Goal: Transaction & Acquisition: Download file/media

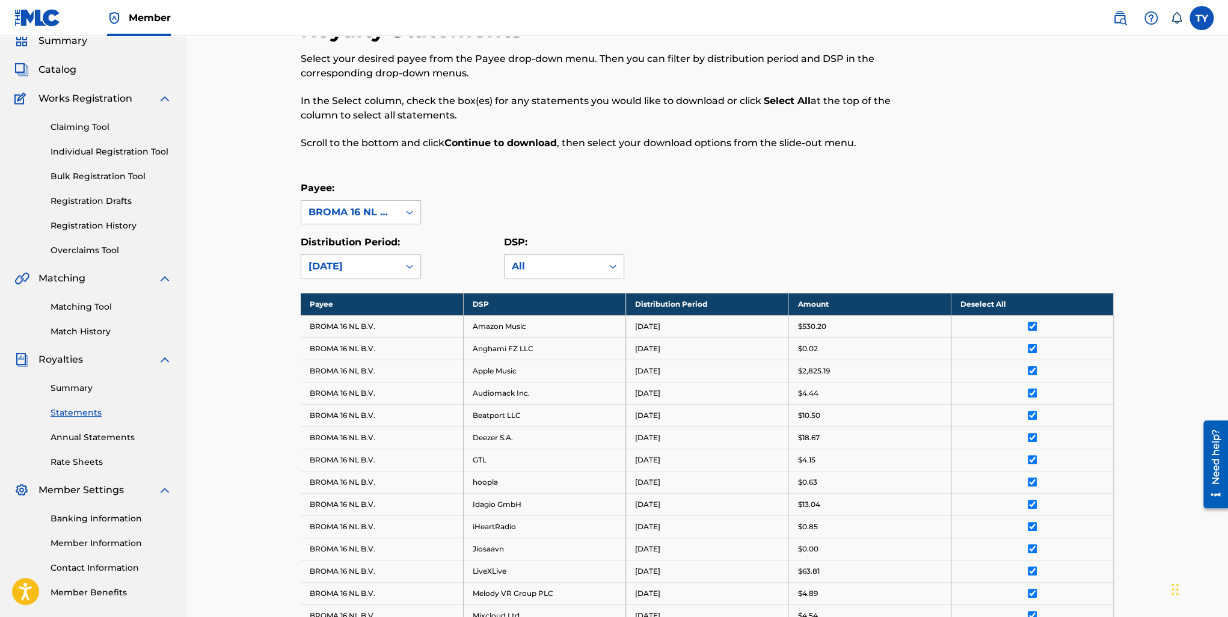
click at [75, 387] on link "Summary" at bounding box center [111, 388] width 121 height 13
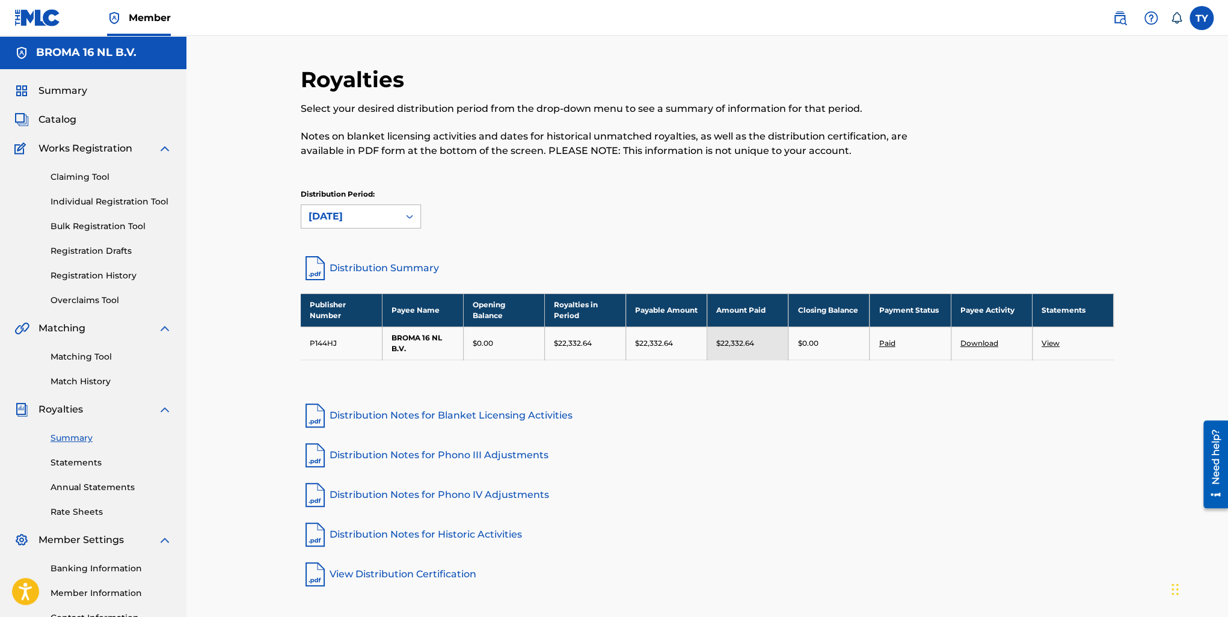
click at [387, 221] on div "[DATE]" at bounding box center [349, 216] width 83 height 14
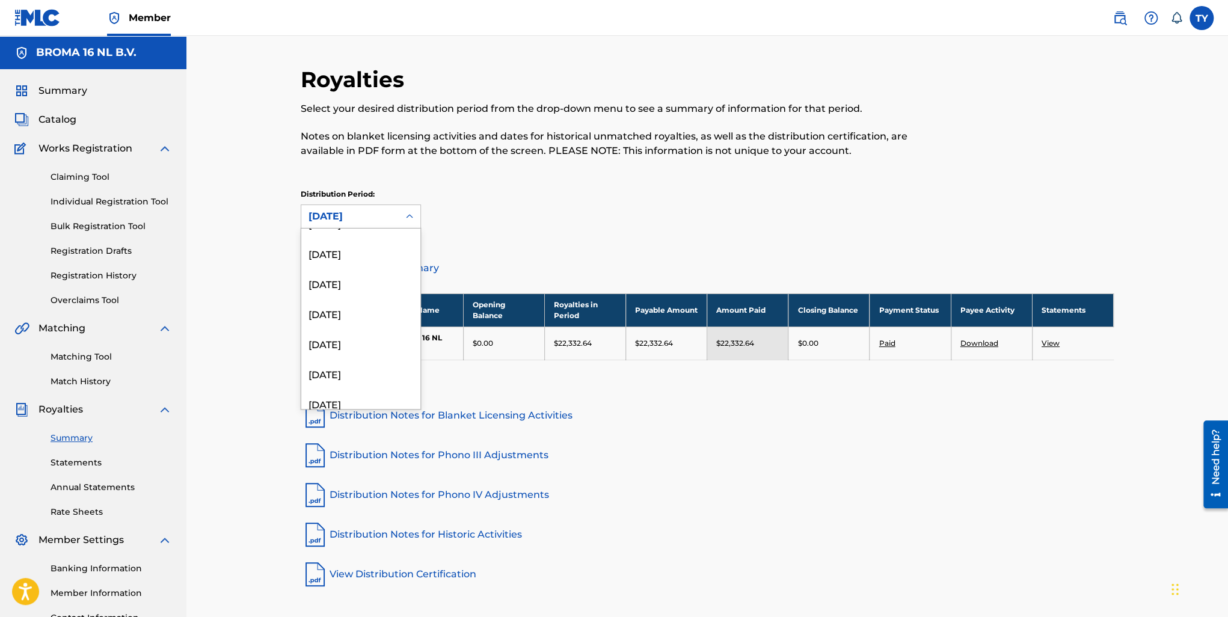
scroll to position [421, 0]
click at [355, 388] on div "January 2024" at bounding box center [360, 394] width 119 height 30
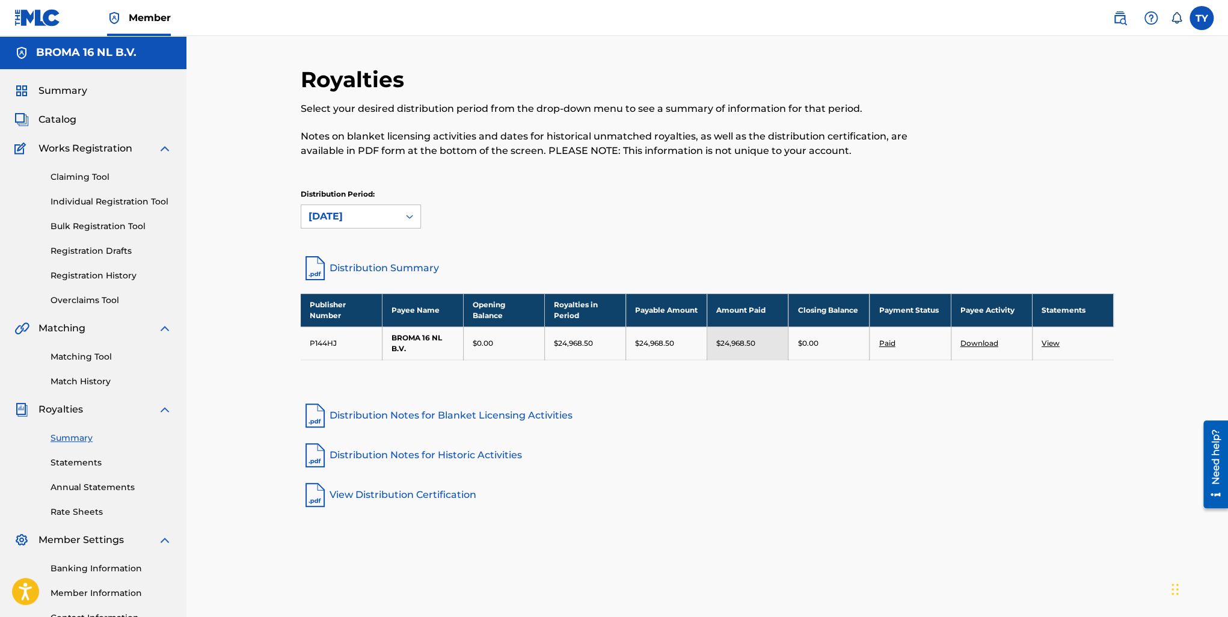
click at [1050, 339] on link "View" at bounding box center [1050, 343] width 18 height 9
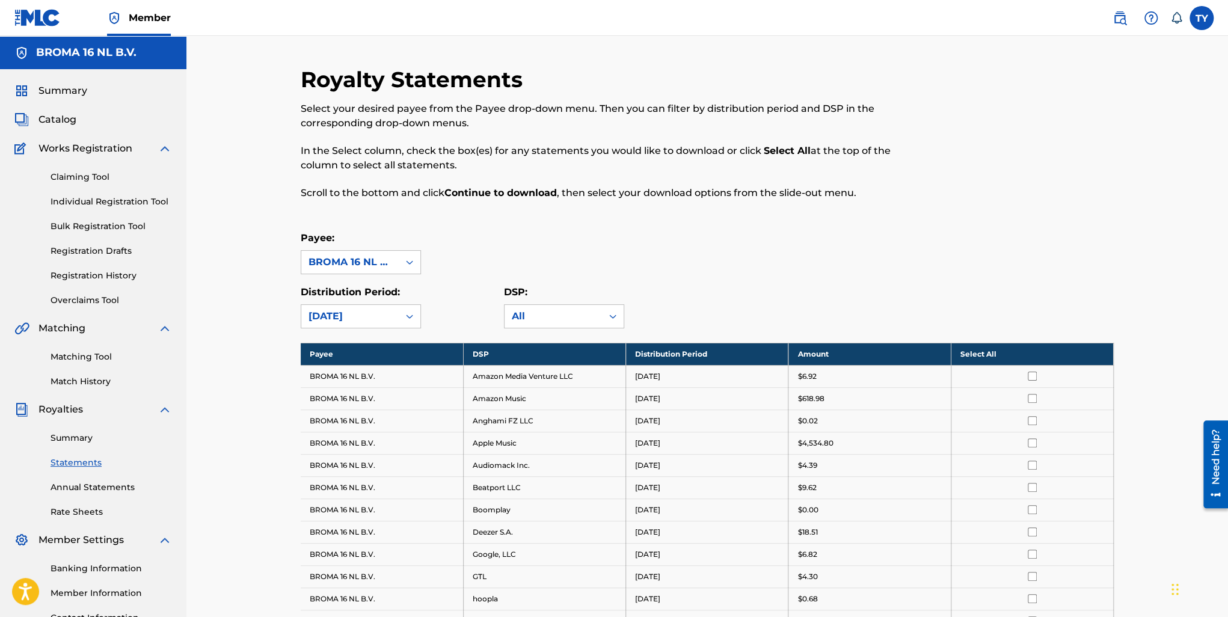
click at [989, 355] on th "Select All" at bounding box center [1032, 354] width 162 height 22
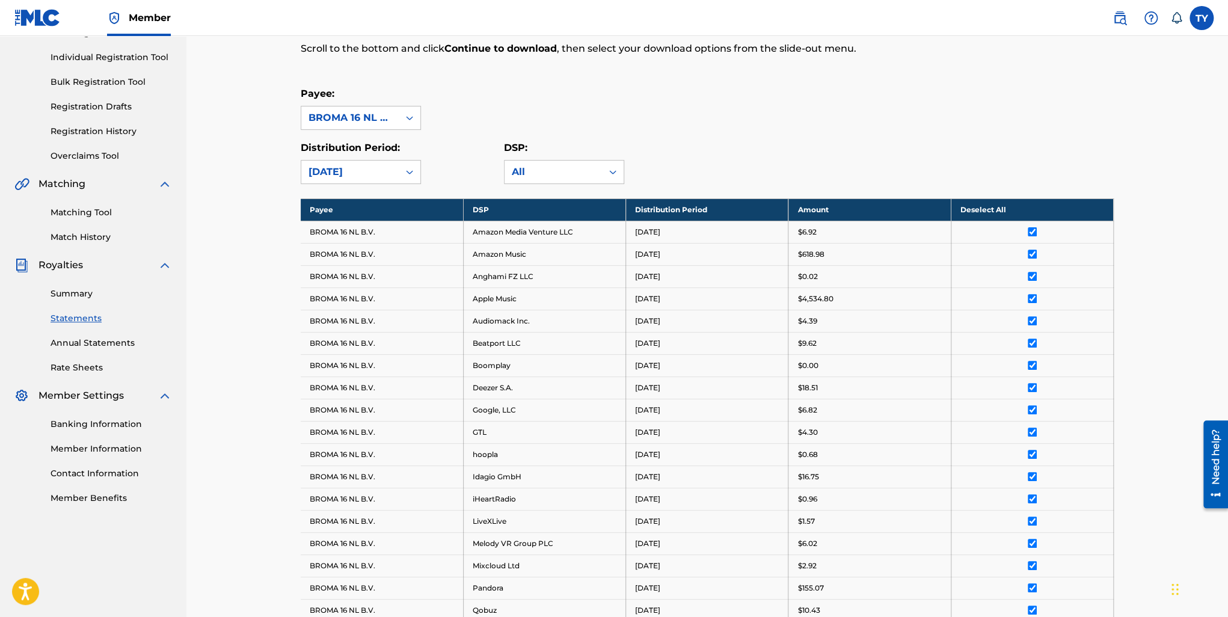
scroll to position [481, 0]
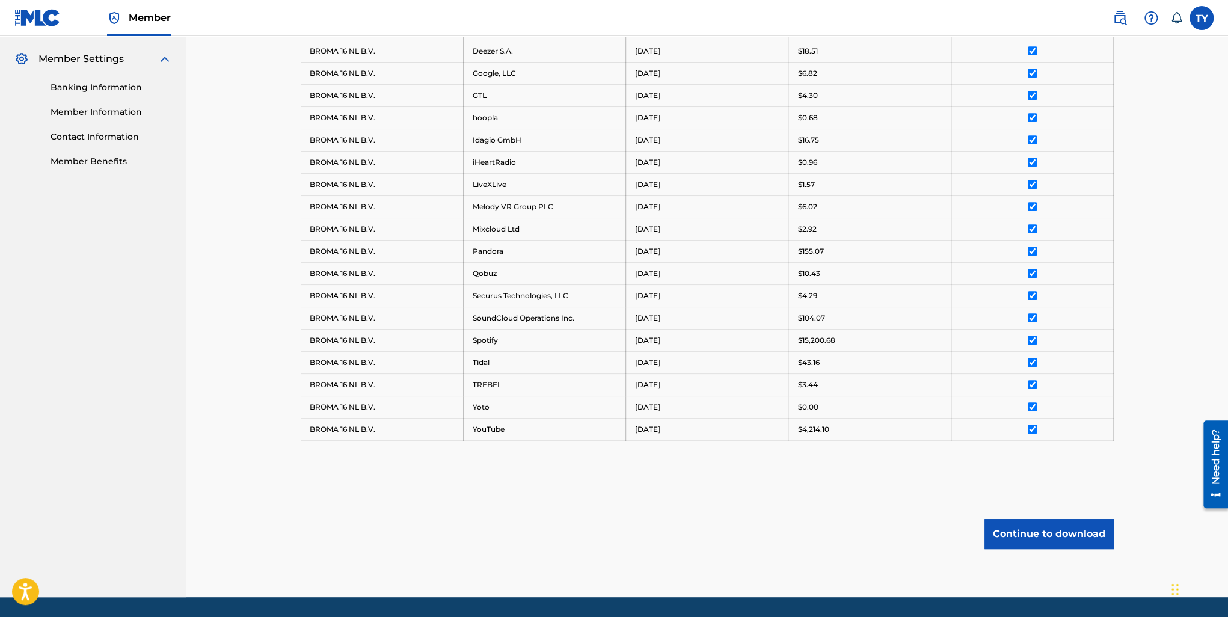
click at [1096, 533] on button "Continue to download" at bounding box center [1048, 534] width 129 height 30
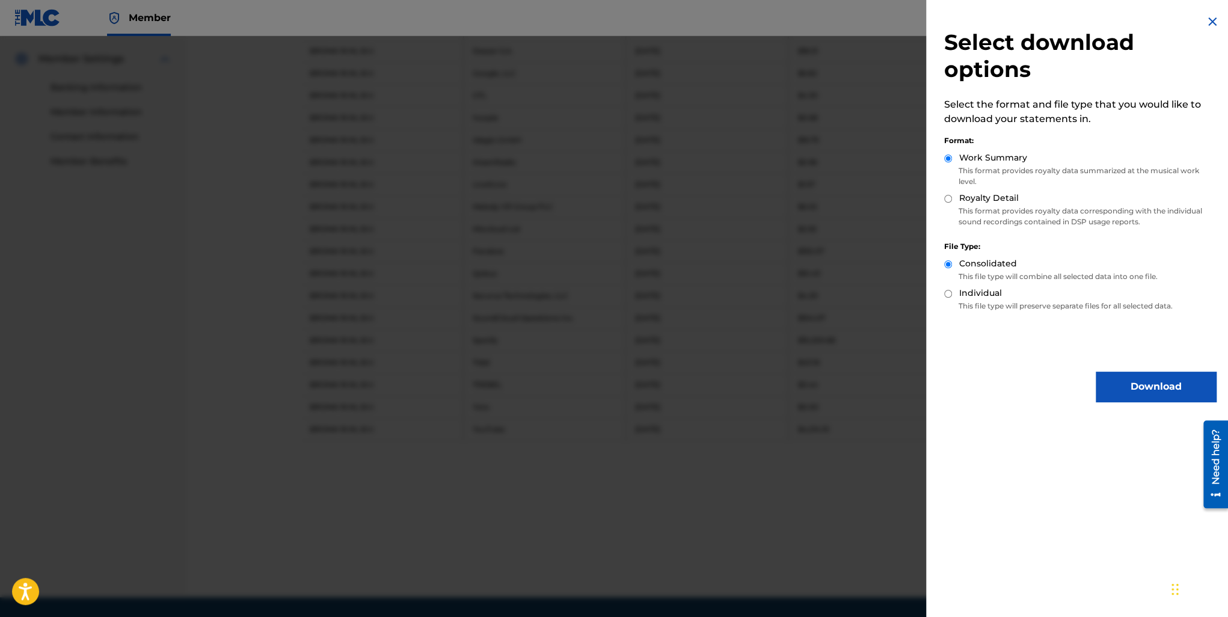
click at [1136, 391] on button "Download" at bounding box center [1156, 387] width 120 height 30
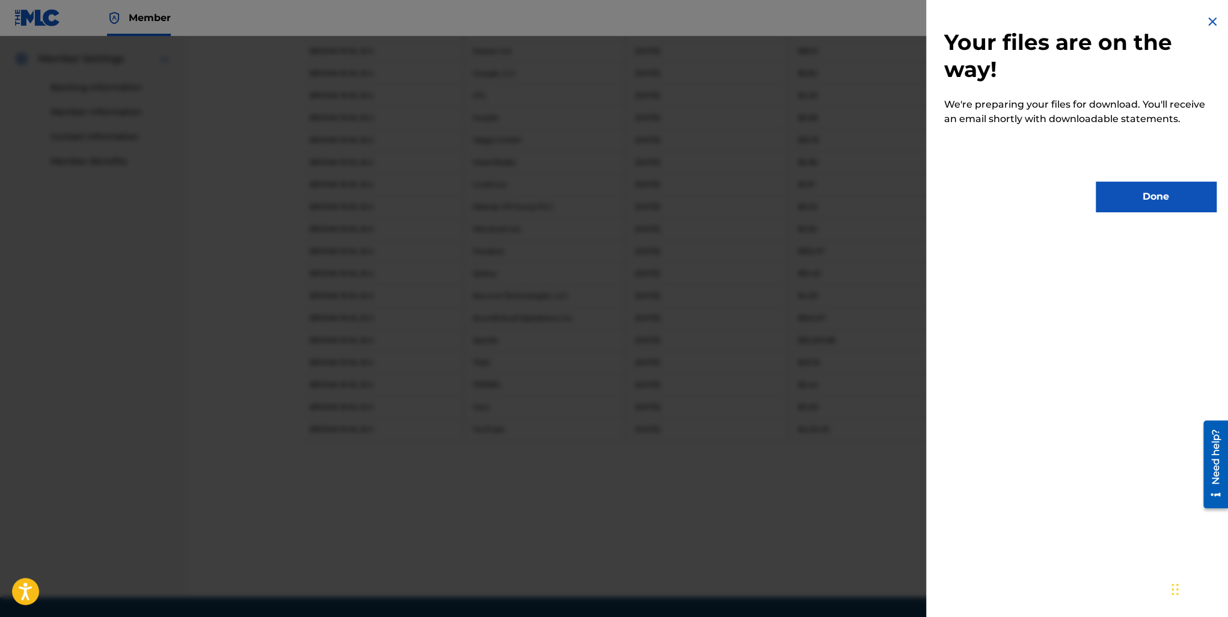
click at [1135, 188] on button "Done" at bounding box center [1156, 197] width 120 height 30
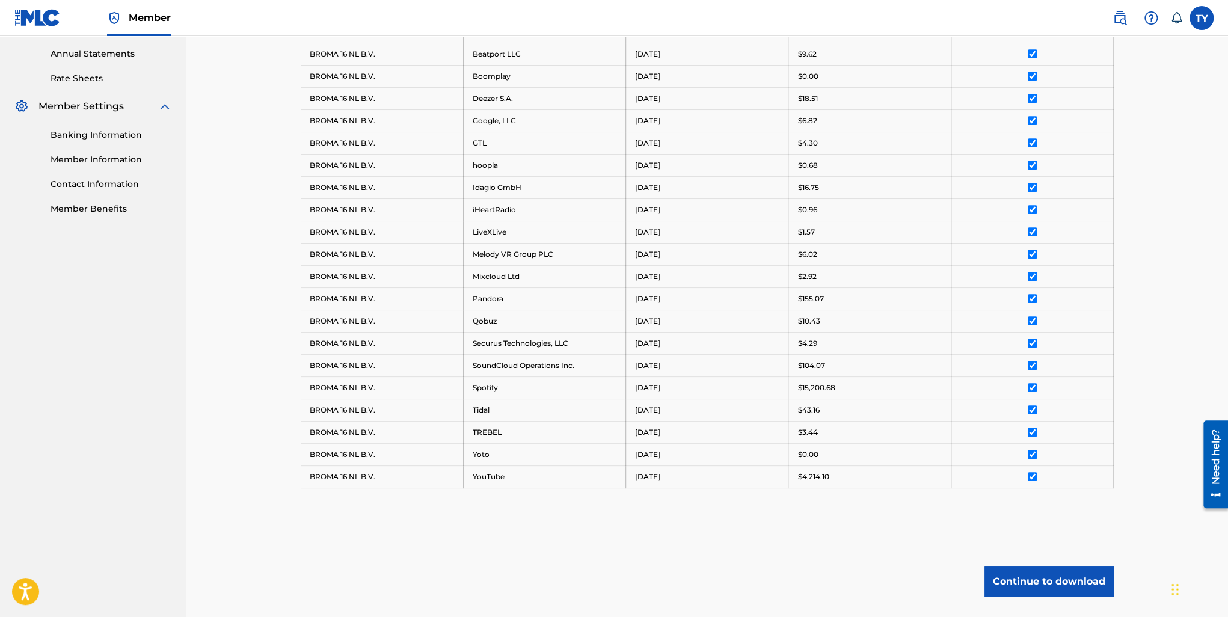
scroll to position [515, 0]
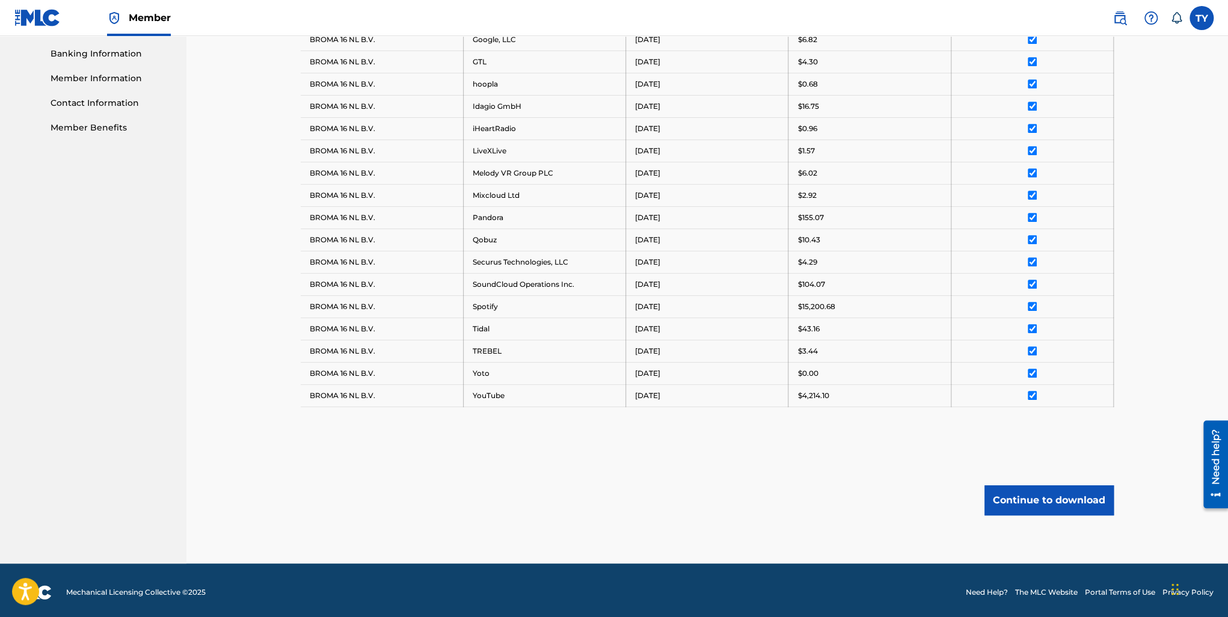
click at [1058, 500] on button "Continue to download" at bounding box center [1048, 500] width 129 height 30
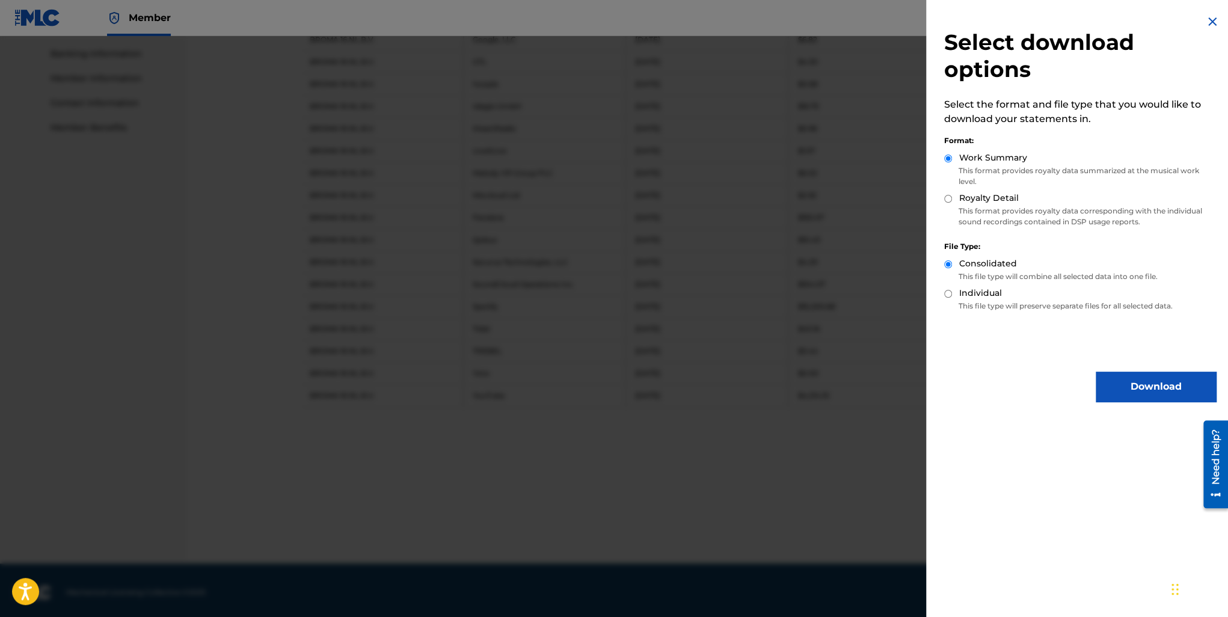
click at [1154, 382] on button "Download" at bounding box center [1156, 387] width 120 height 30
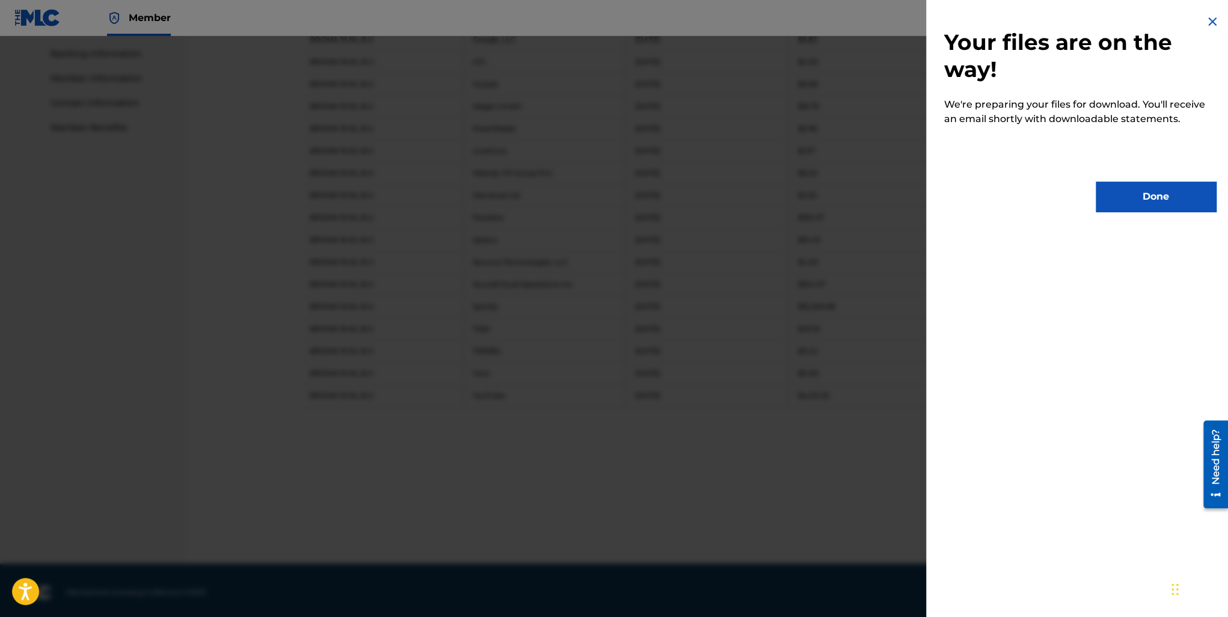
click at [1144, 186] on button "Done" at bounding box center [1156, 197] width 120 height 30
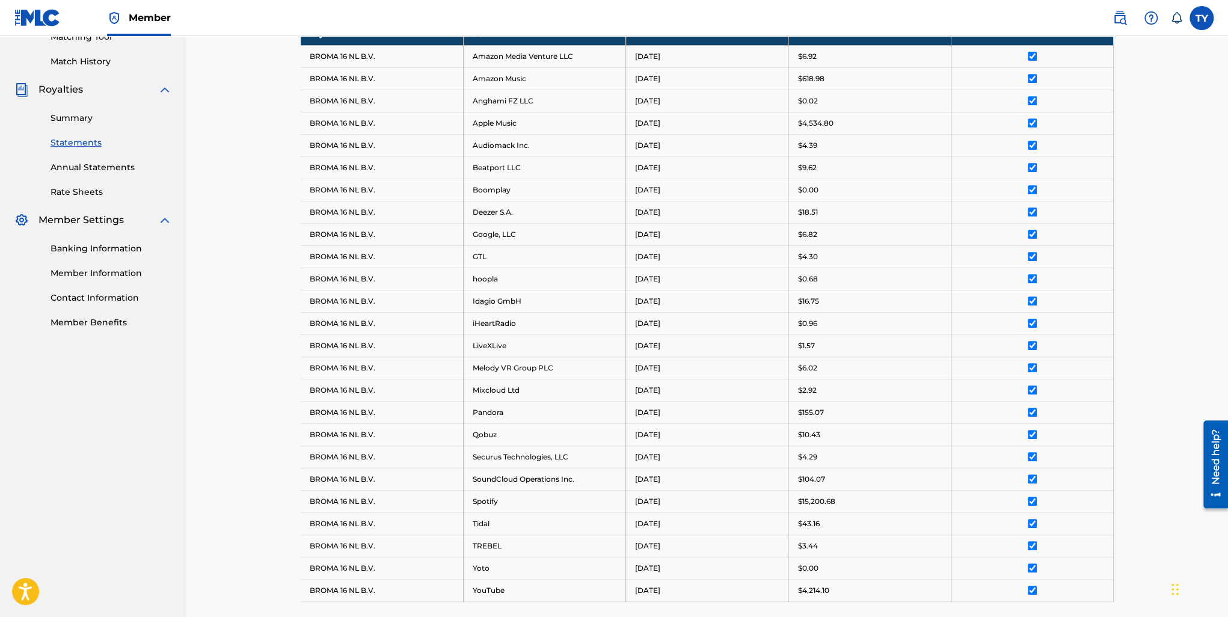
scroll to position [94, 0]
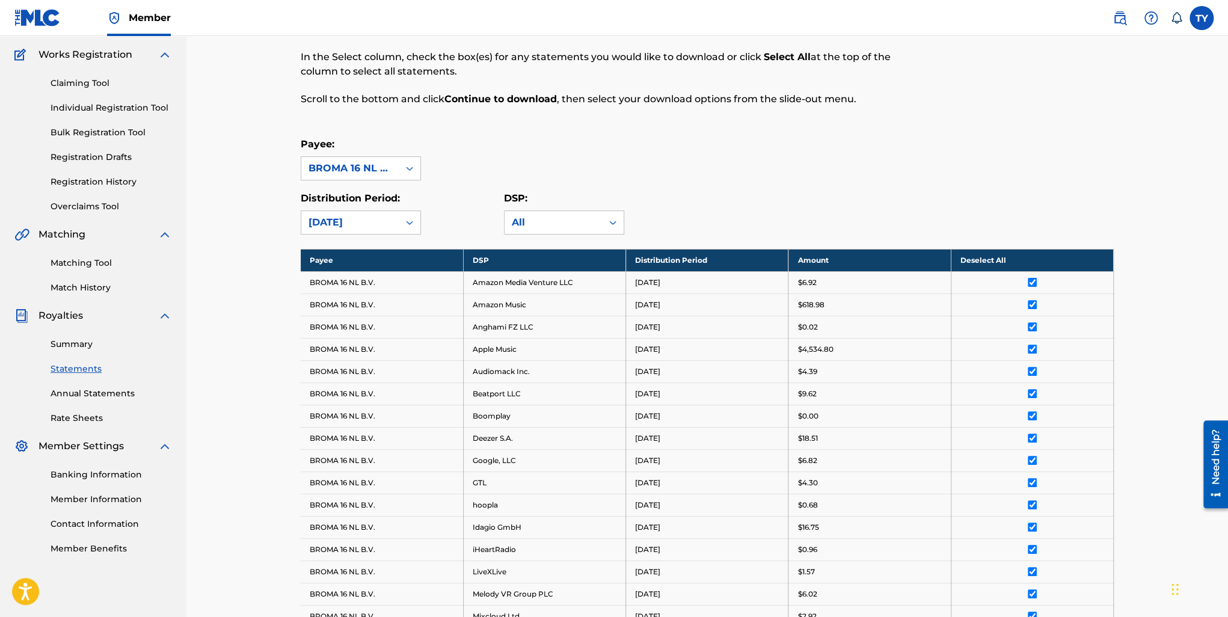
click at [72, 340] on link "Summary" at bounding box center [111, 344] width 121 height 13
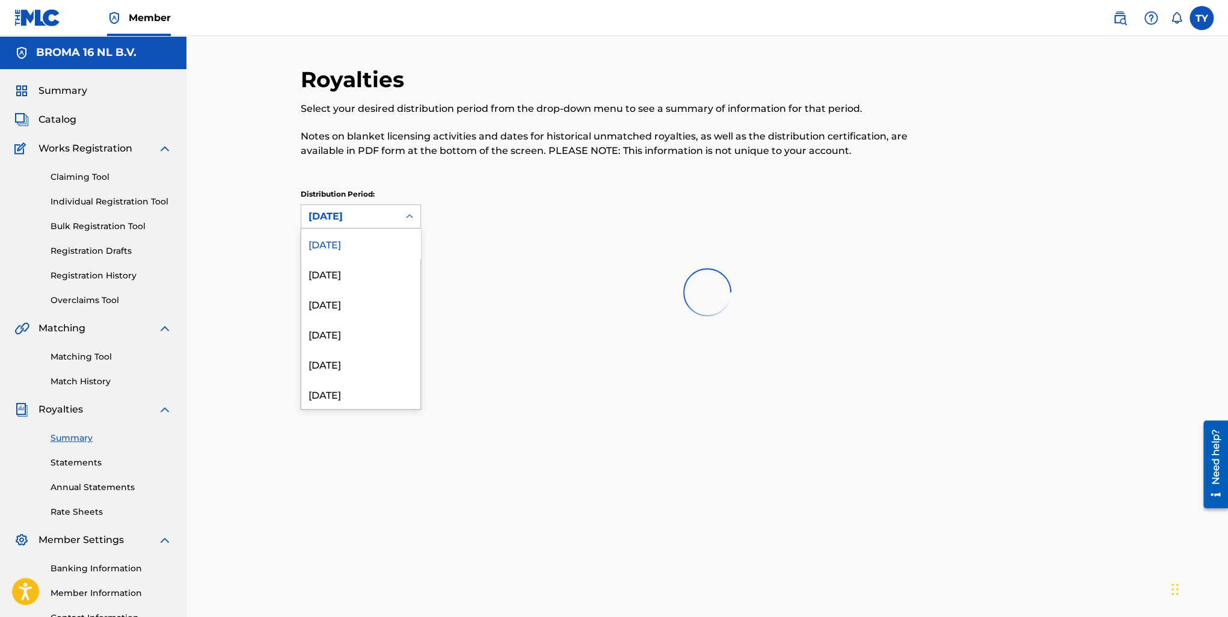
click at [374, 212] on div "[DATE]" at bounding box center [349, 216] width 83 height 14
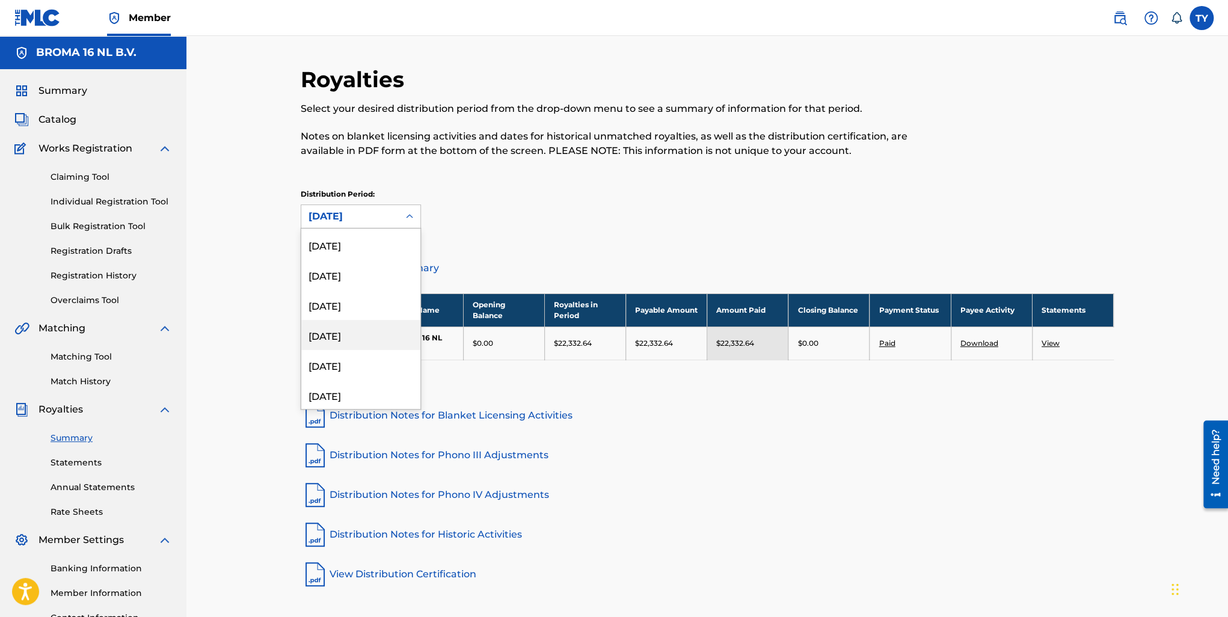
scroll to position [601, 0]
click at [374, 242] on div "December 2023" at bounding box center [360, 243] width 119 height 30
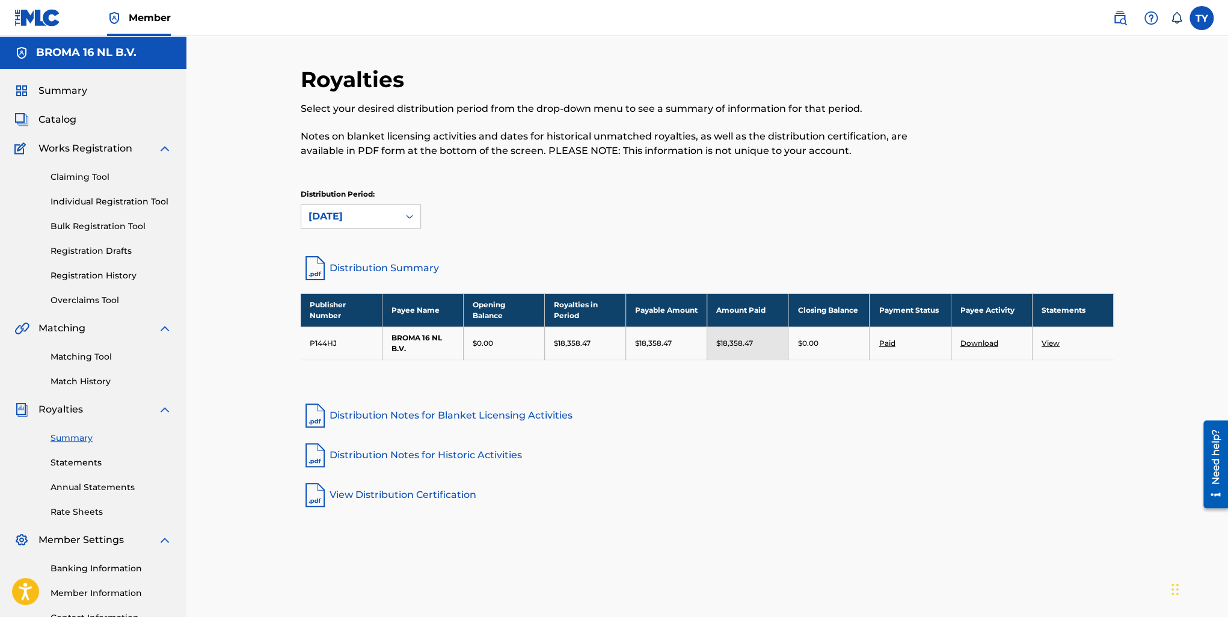
click at [1049, 341] on link "View" at bounding box center [1050, 343] width 18 height 9
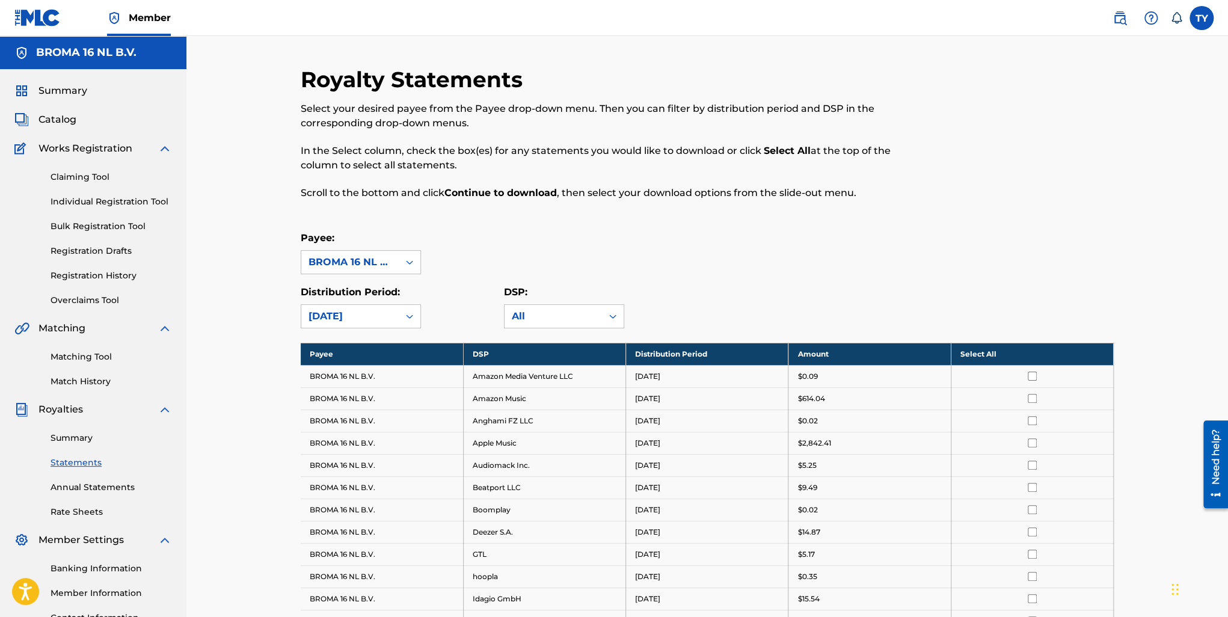
click at [987, 355] on th "Select All" at bounding box center [1032, 354] width 162 height 22
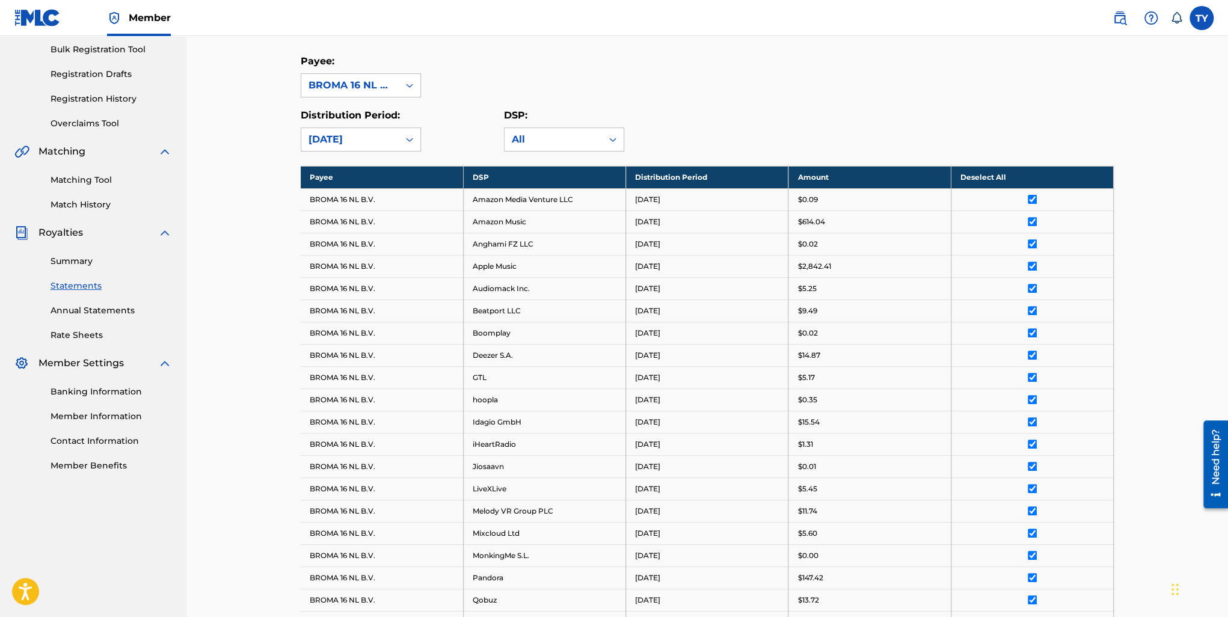
scroll to position [481, 0]
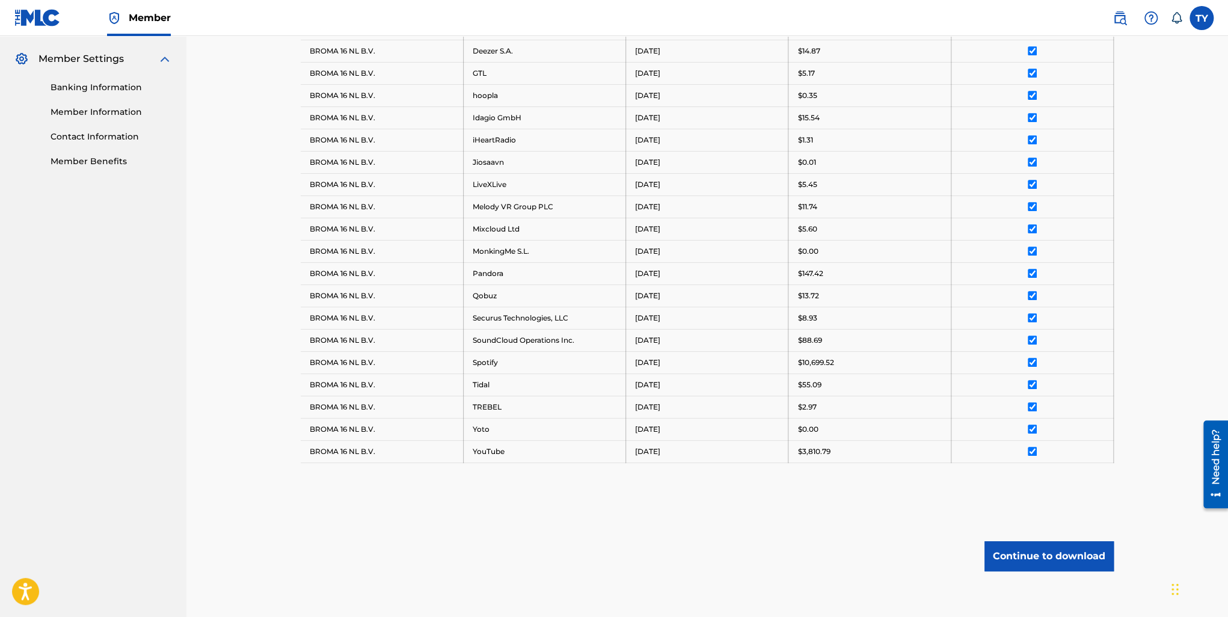
click at [1073, 549] on button "Continue to download" at bounding box center [1048, 556] width 129 height 30
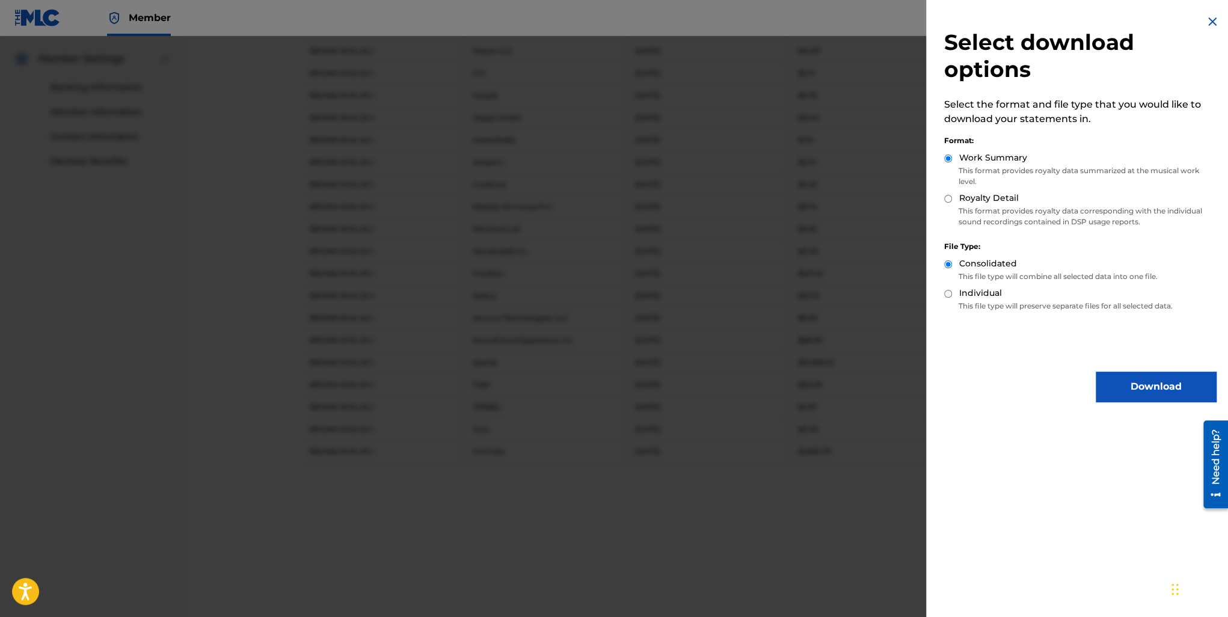
click at [1134, 388] on button "Download" at bounding box center [1156, 387] width 120 height 30
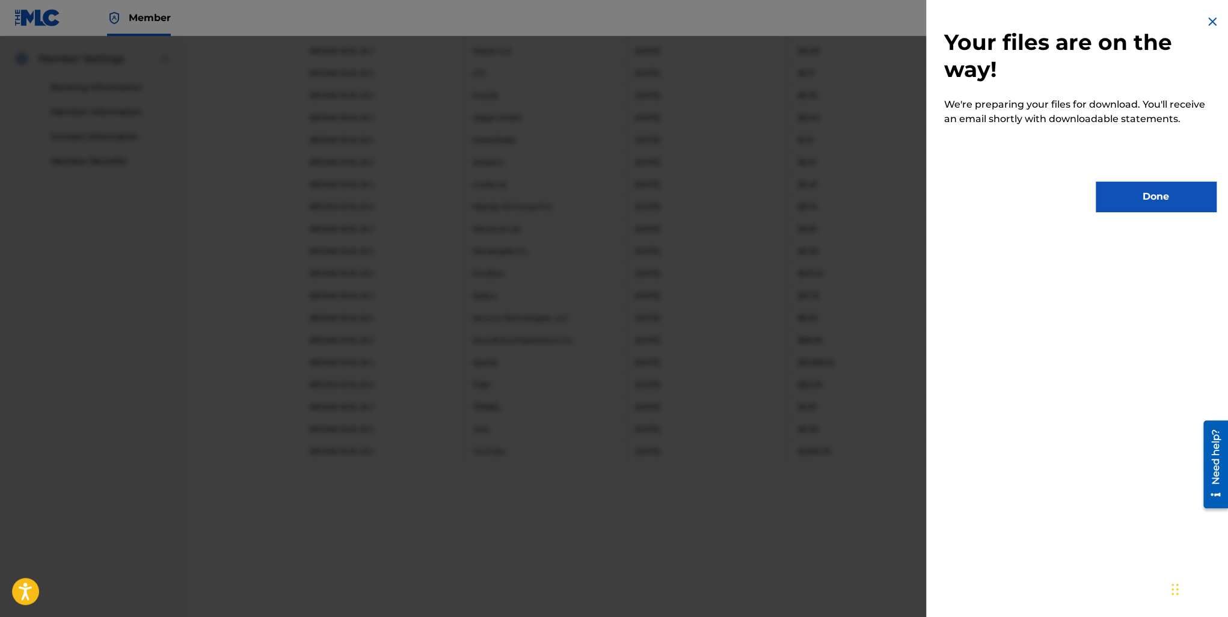
click at [1153, 193] on button "Done" at bounding box center [1156, 197] width 120 height 30
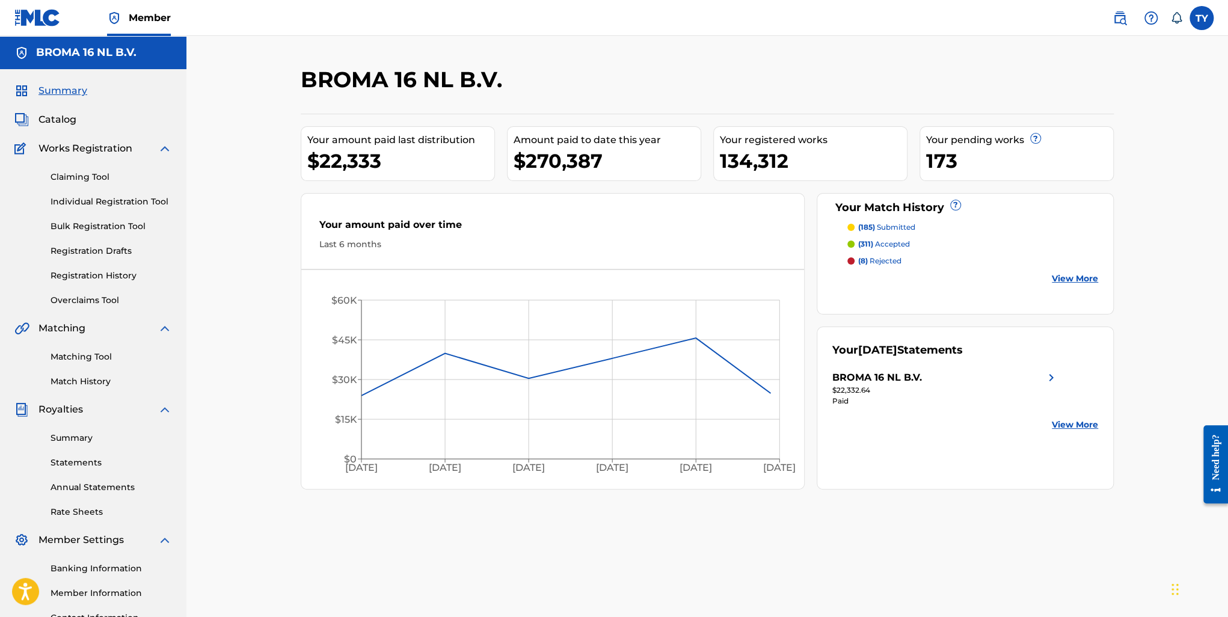
click at [86, 381] on link "Match History" at bounding box center [111, 381] width 121 height 13
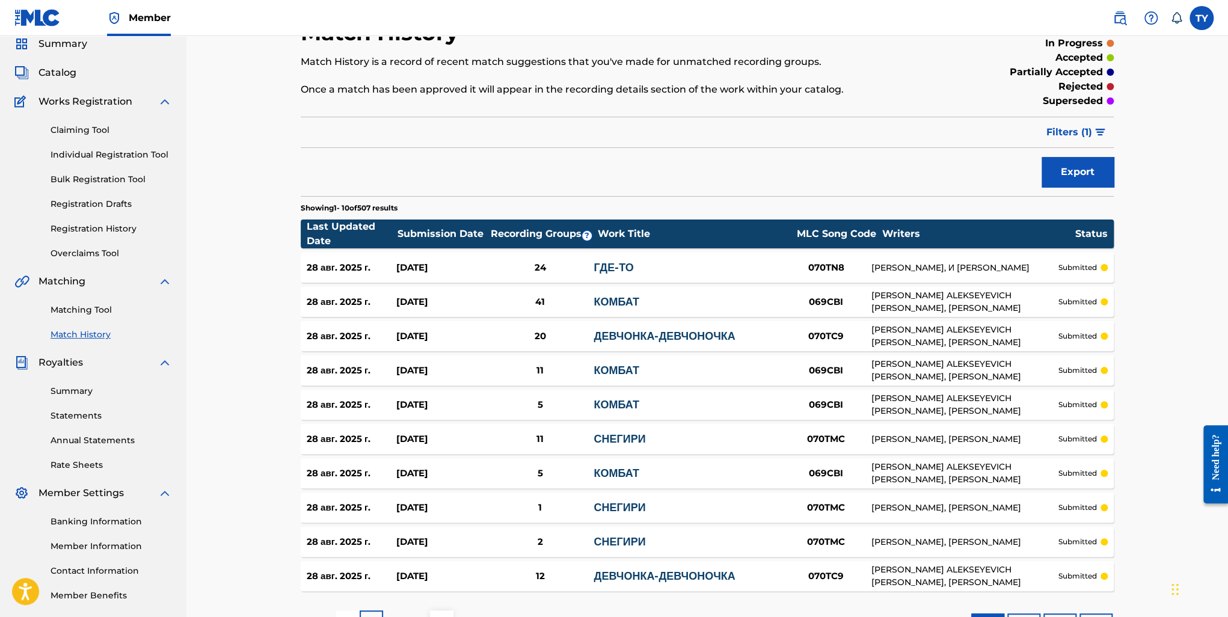
scroll to position [140, 0]
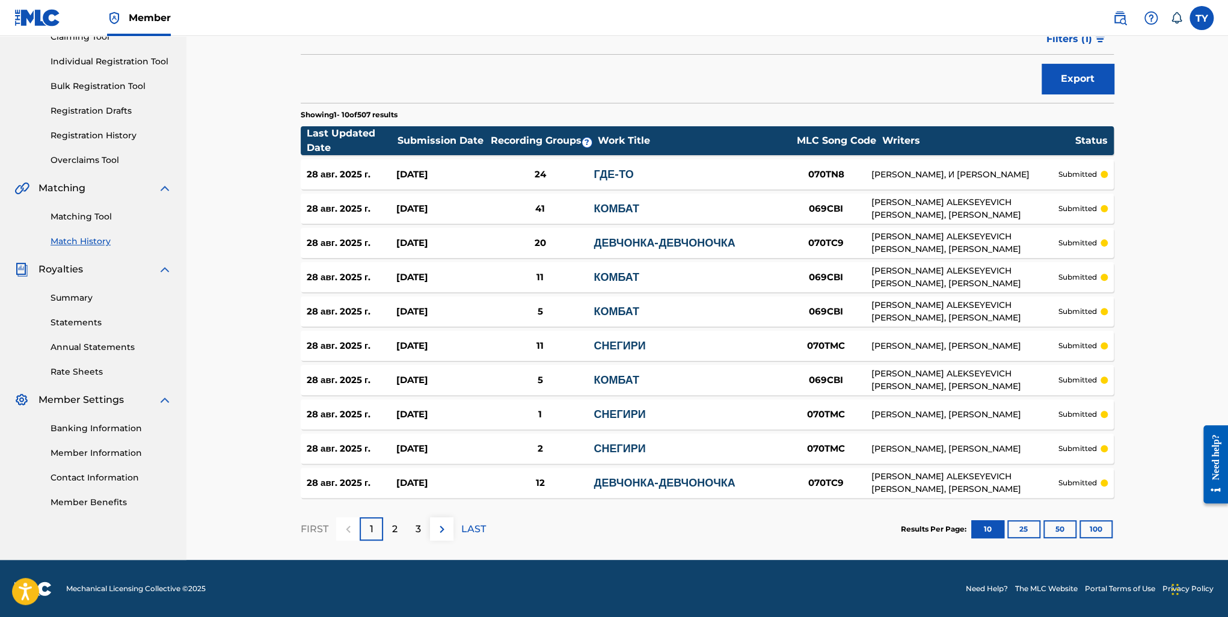
click at [1090, 526] on button "100" at bounding box center [1095, 529] width 33 height 18
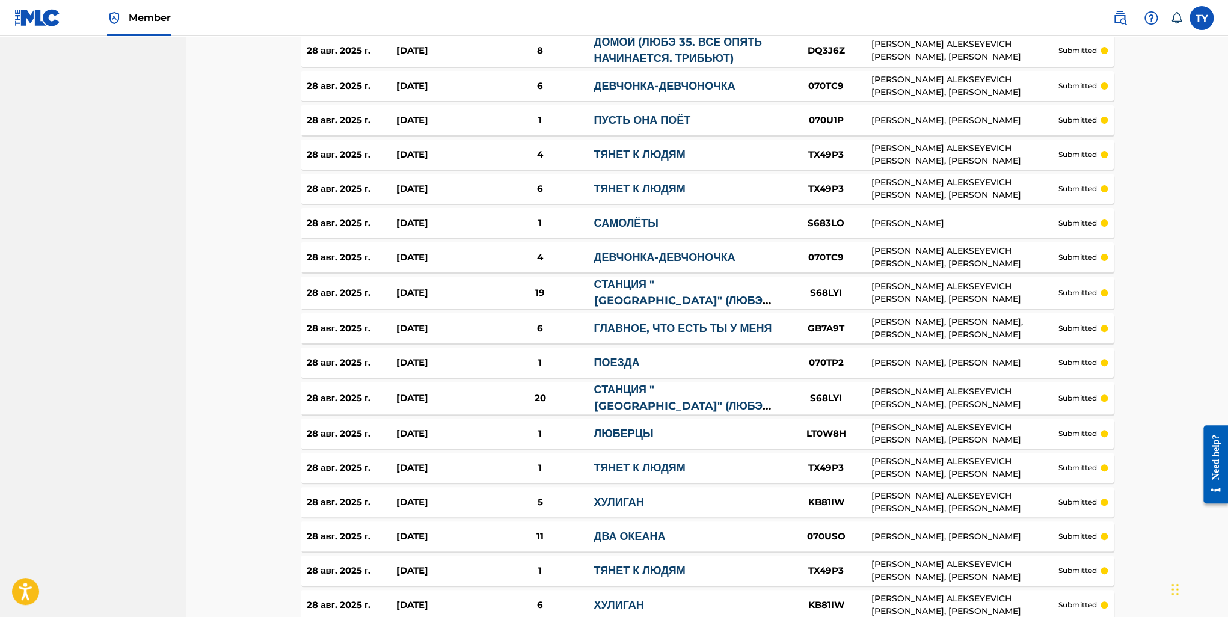
scroll to position [3273, 0]
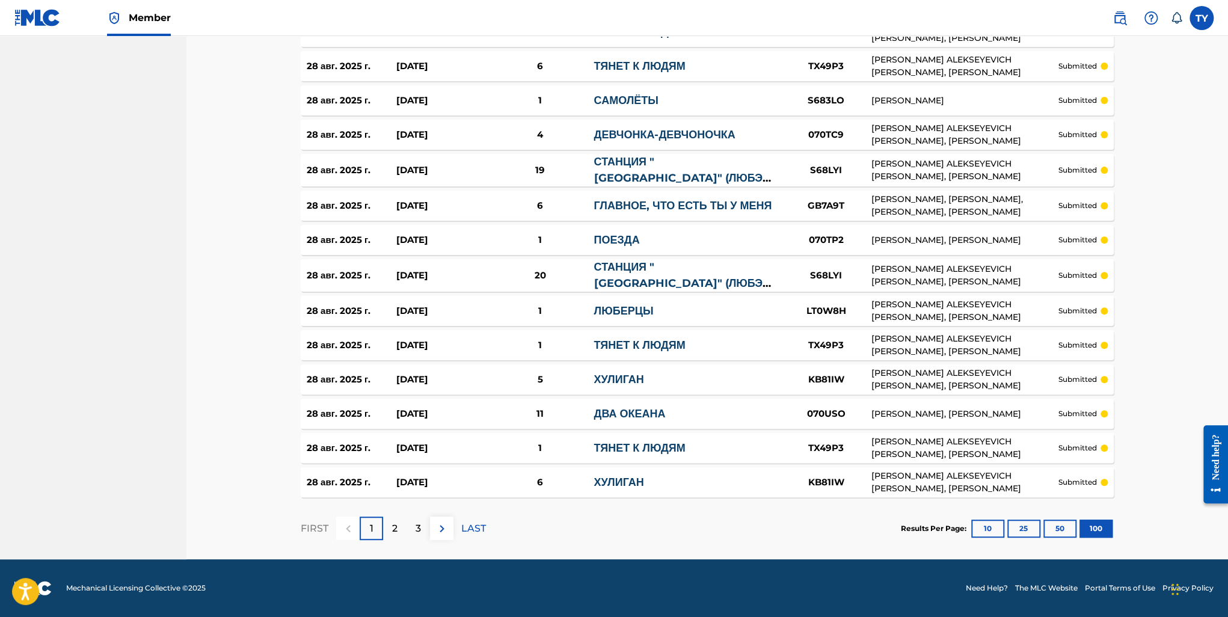
click at [417, 521] on p "3" at bounding box center [417, 528] width 5 height 14
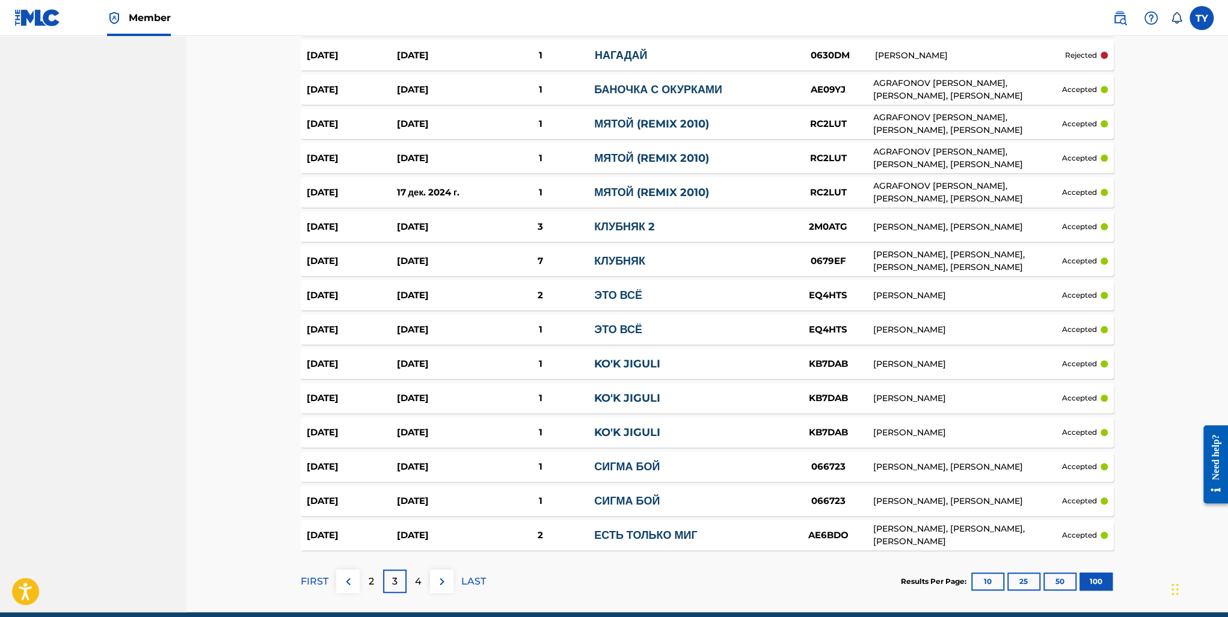
scroll to position [3278, 0]
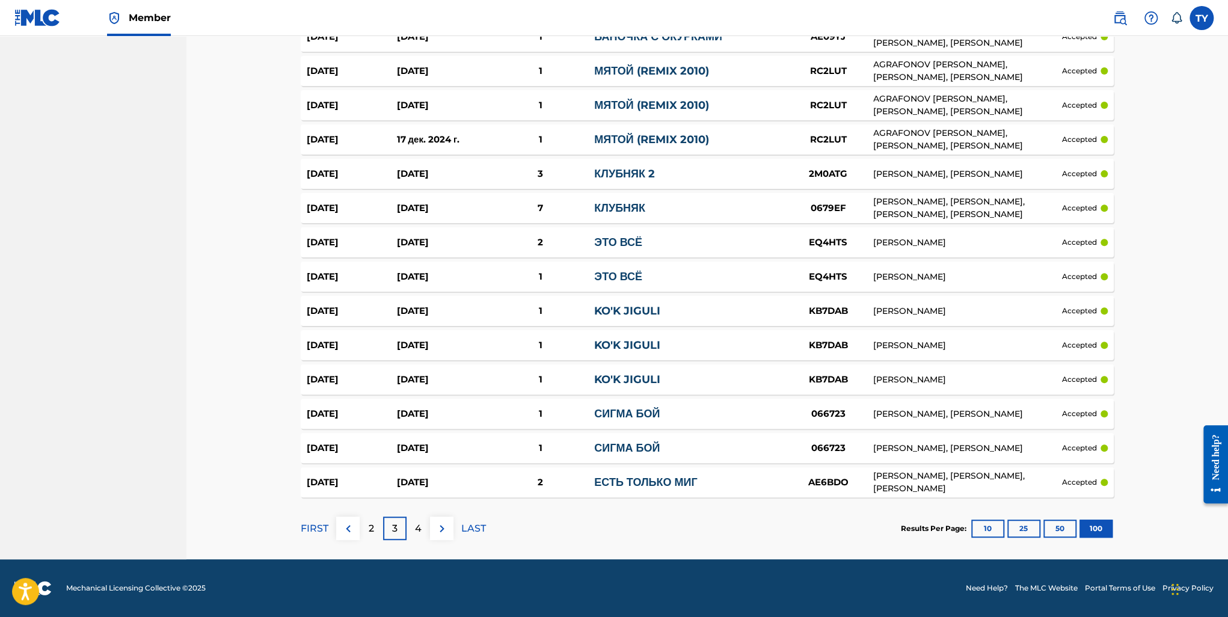
click at [369, 535] on div "2" at bounding box center [371, 528] width 23 height 23
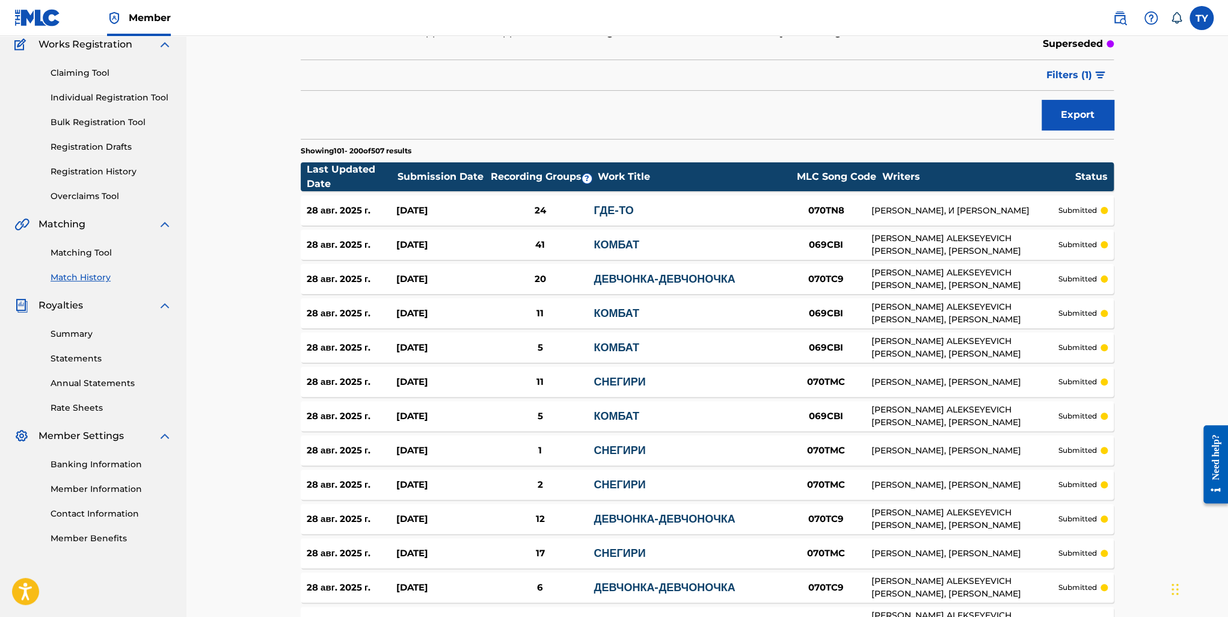
scroll to position [3273, 0]
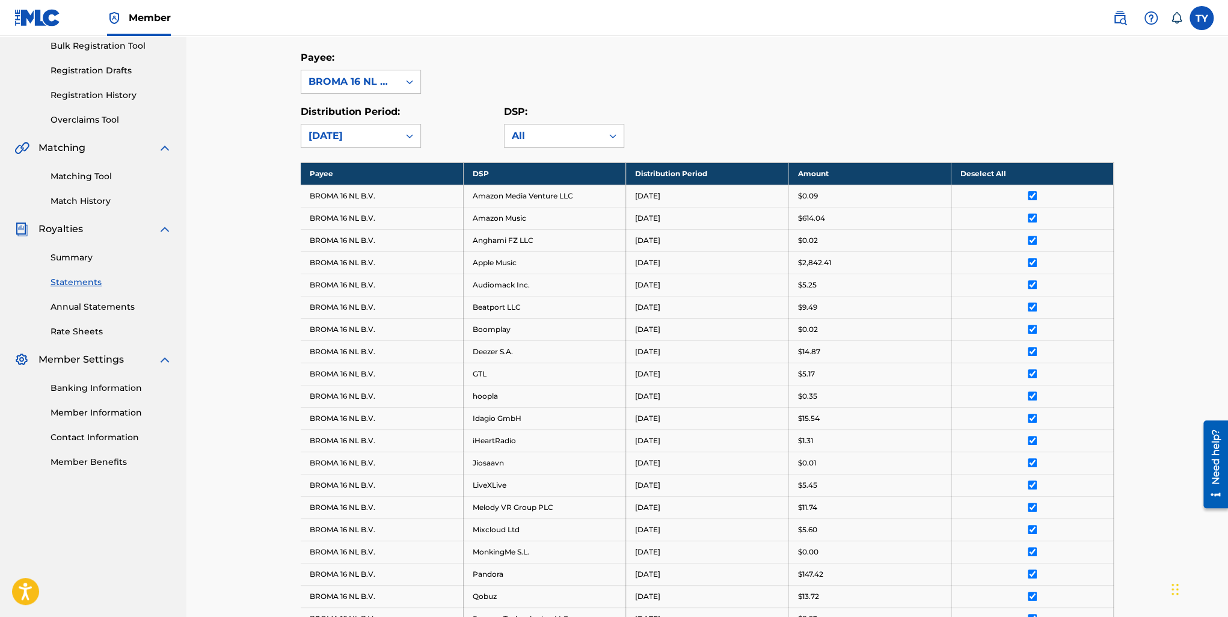
click at [79, 262] on link "Summary" at bounding box center [111, 257] width 121 height 13
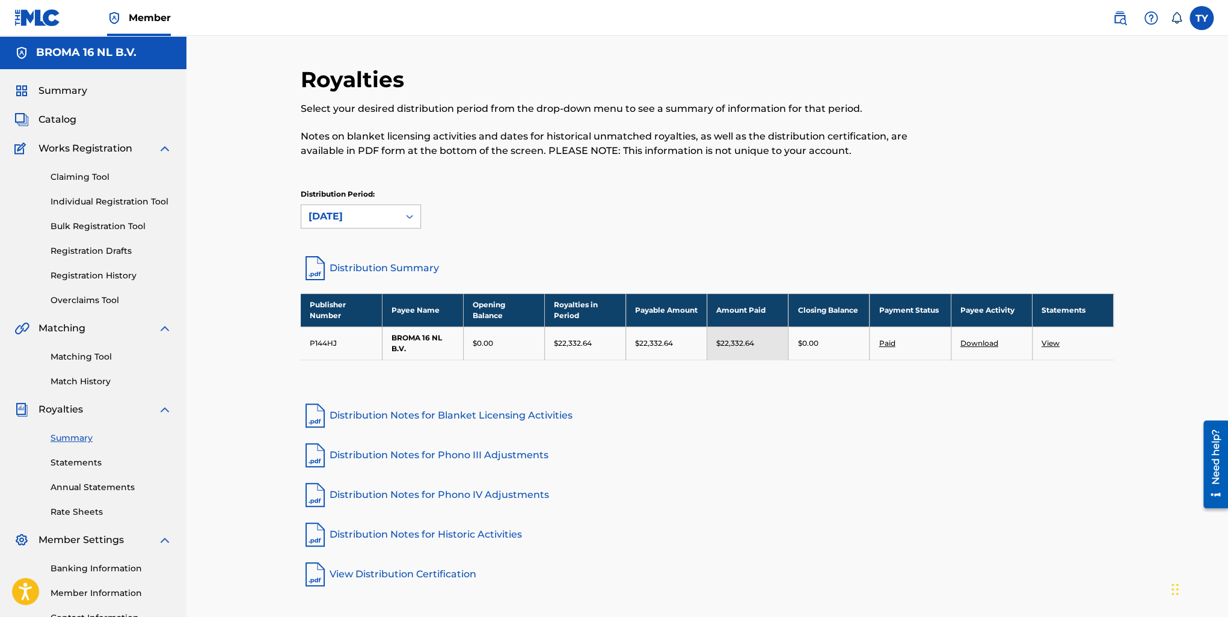
click at [354, 219] on div "[DATE]" at bounding box center [349, 216] width 83 height 14
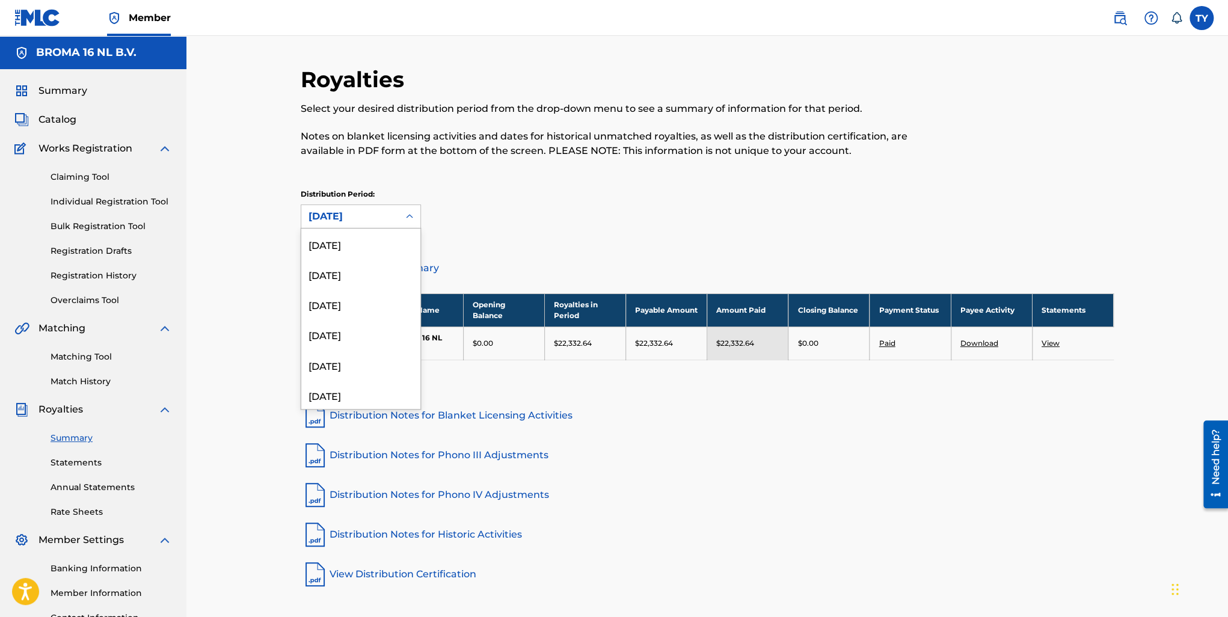
scroll to position [1413, 0]
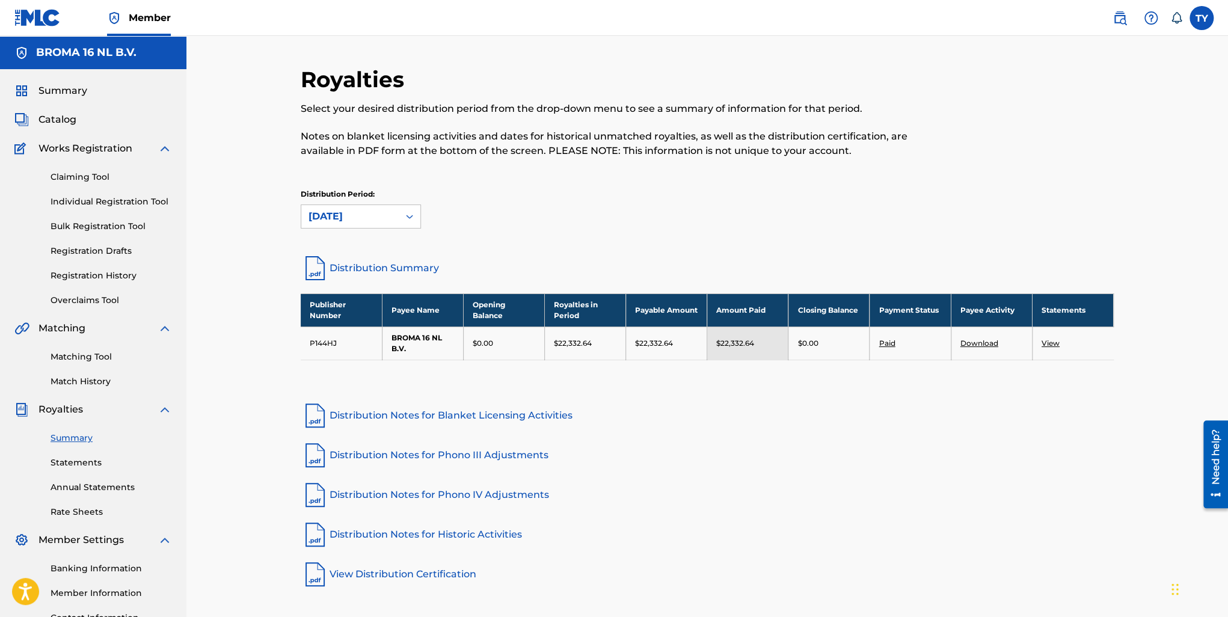
click at [373, 217] on div "[DATE]" at bounding box center [349, 216] width 83 height 14
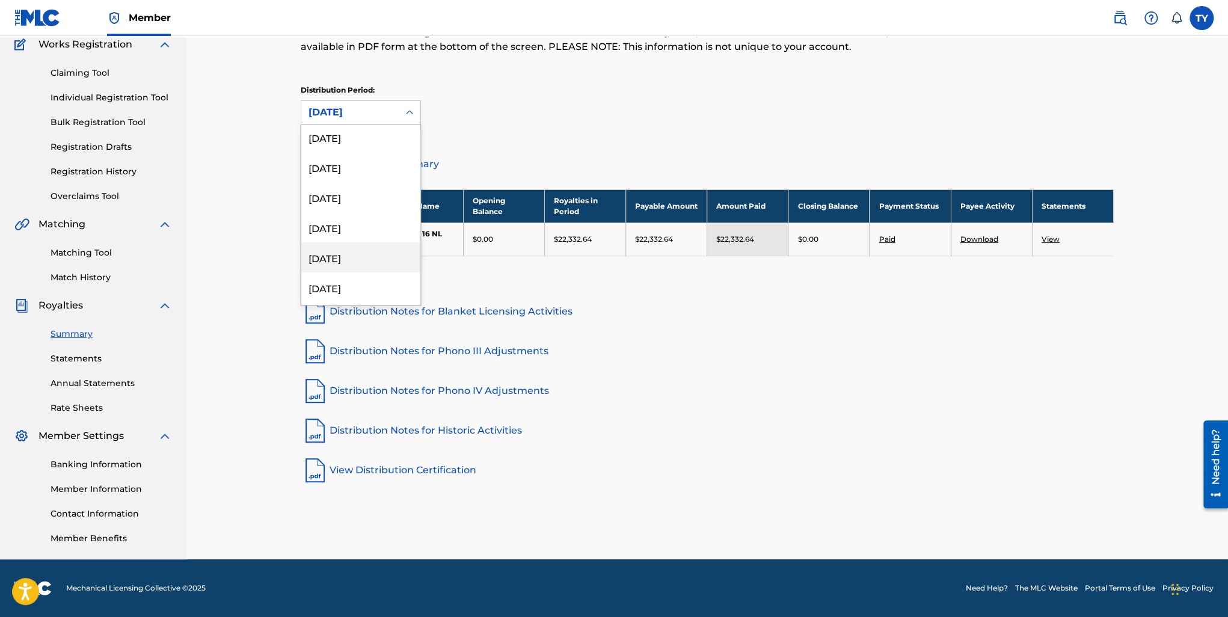
scroll to position [541, 0]
click at [361, 226] on div "November 2023" at bounding box center [360, 230] width 119 height 30
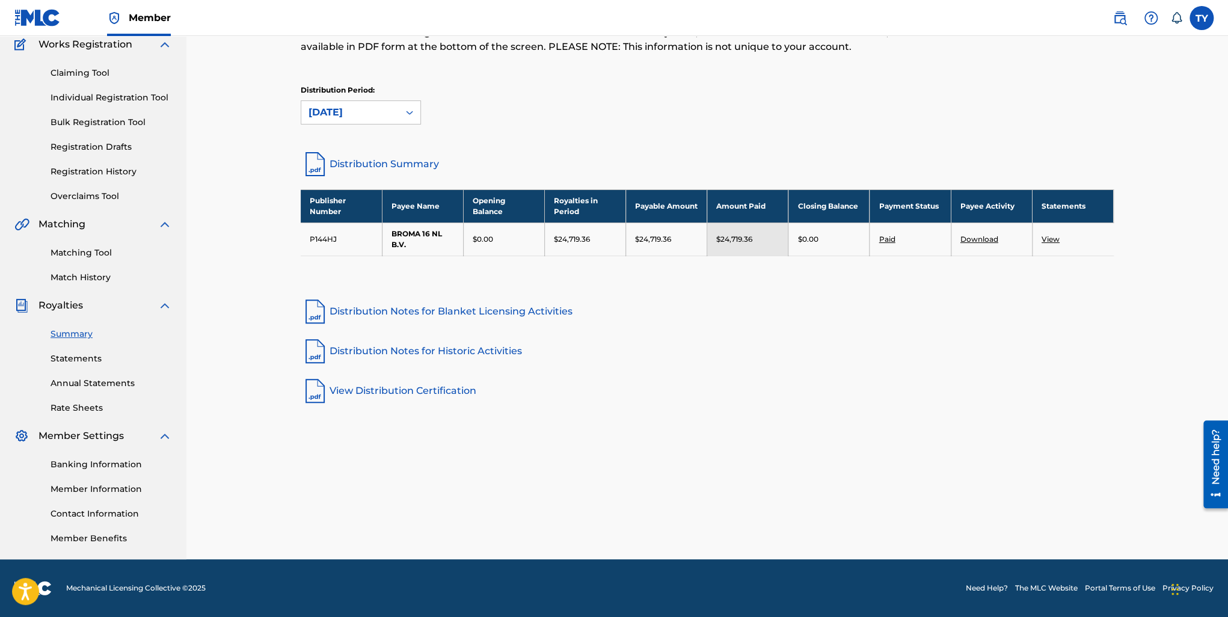
click at [1043, 232] on td "View" at bounding box center [1072, 238] width 81 height 33
click at [1043, 237] on link "View" at bounding box center [1050, 239] width 18 height 9
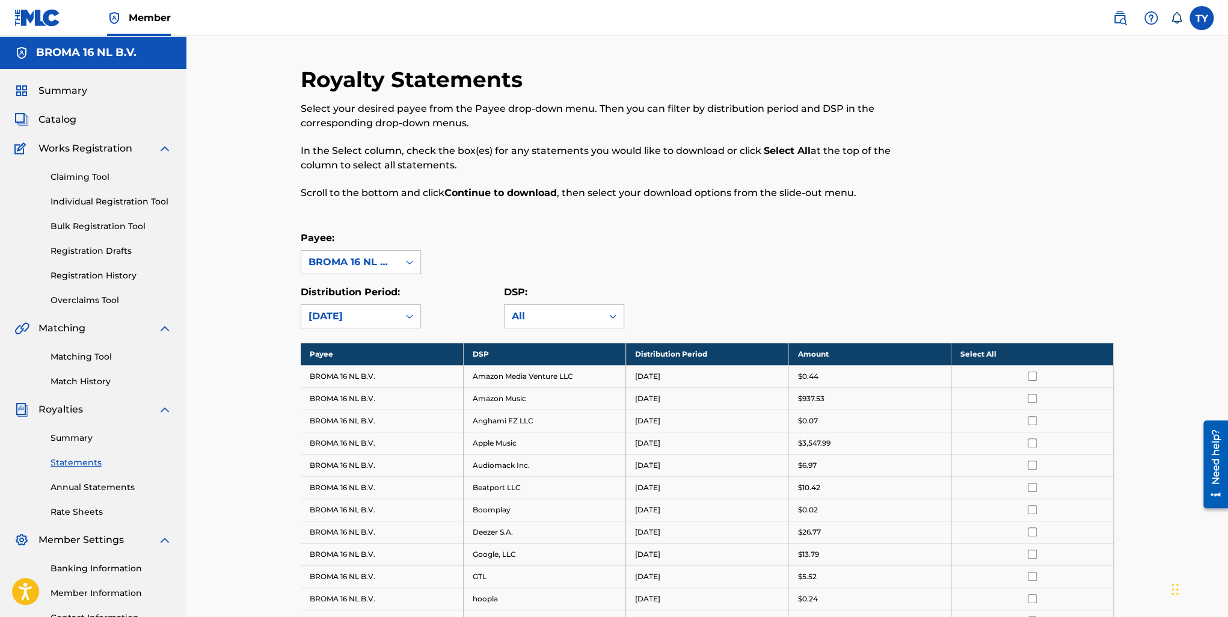
click at [992, 354] on th "Select All" at bounding box center [1032, 354] width 162 height 22
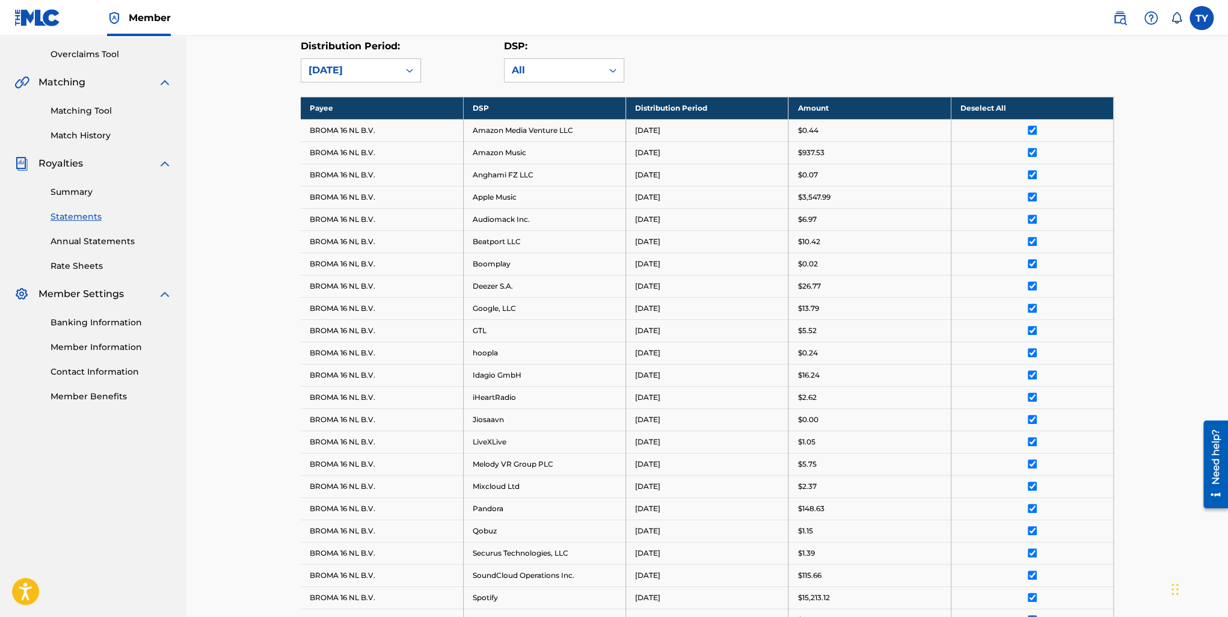
scroll to position [537, 0]
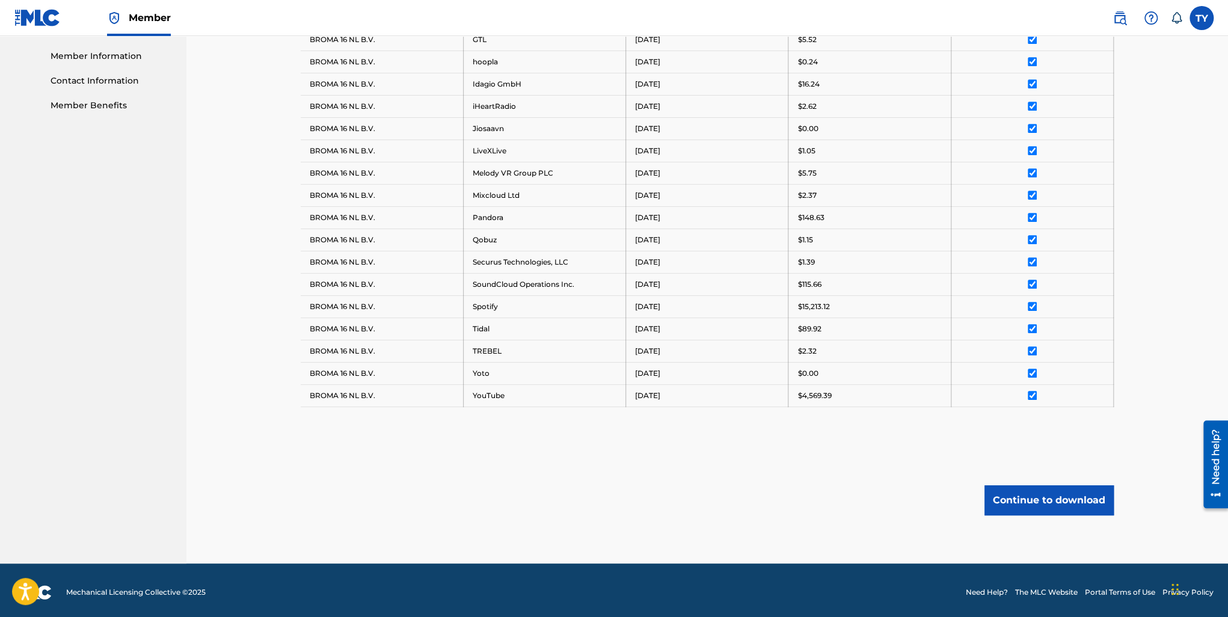
click at [1028, 494] on button "Continue to download" at bounding box center [1048, 500] width 129 height 30
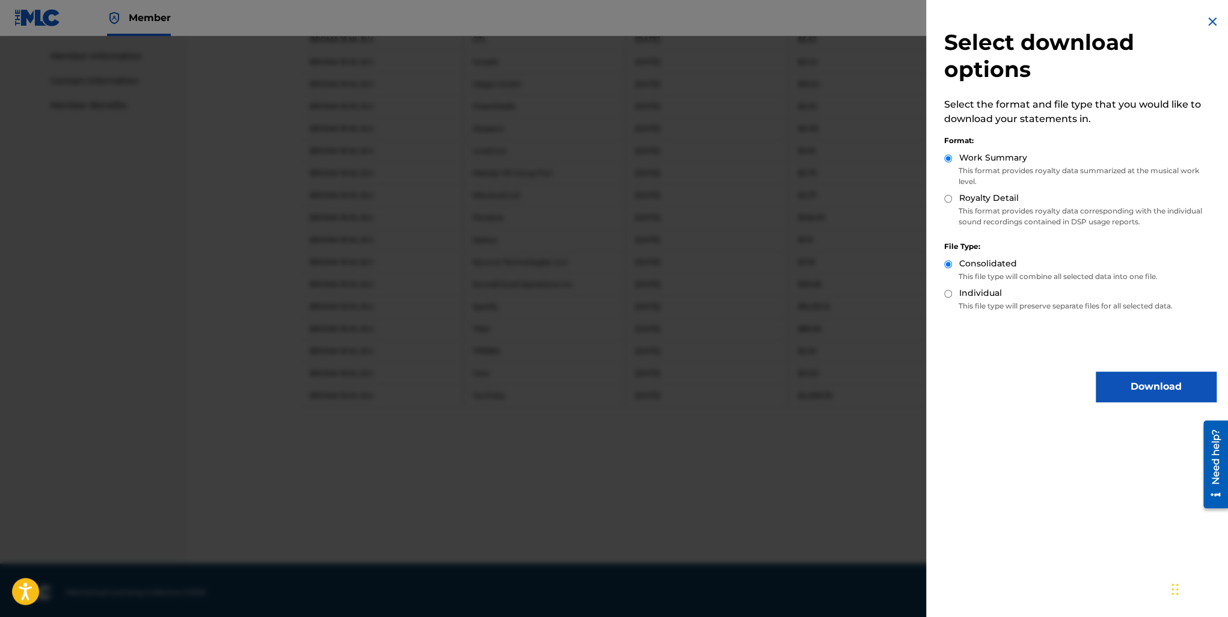
click at [1162, 385] on button "Download" at bounding box center [1156, 387] width 120 height 30
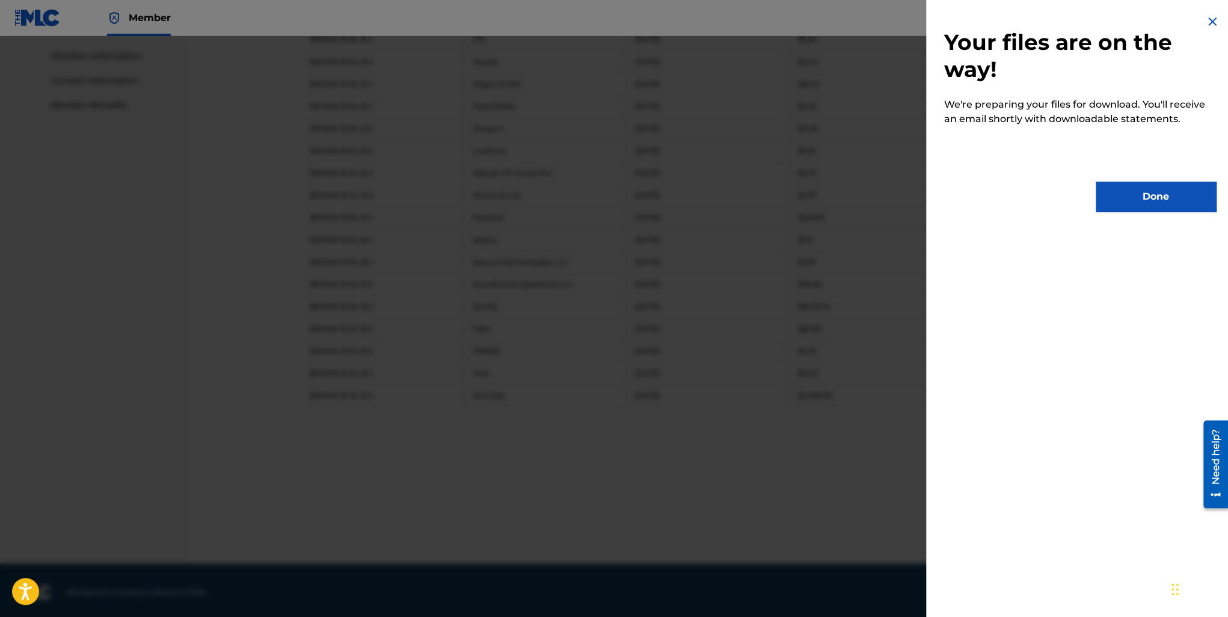
click at [1164, 195] on button "Done" at bounding box center [1156, 197] width 120 height 30
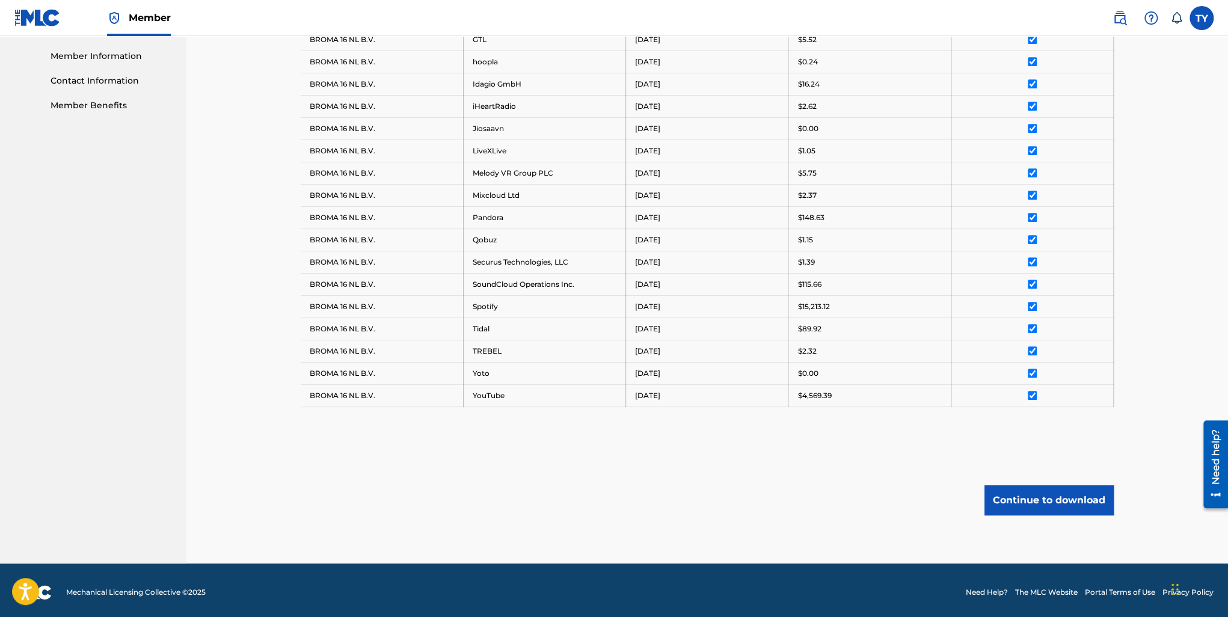
scroll to position [236, 0]
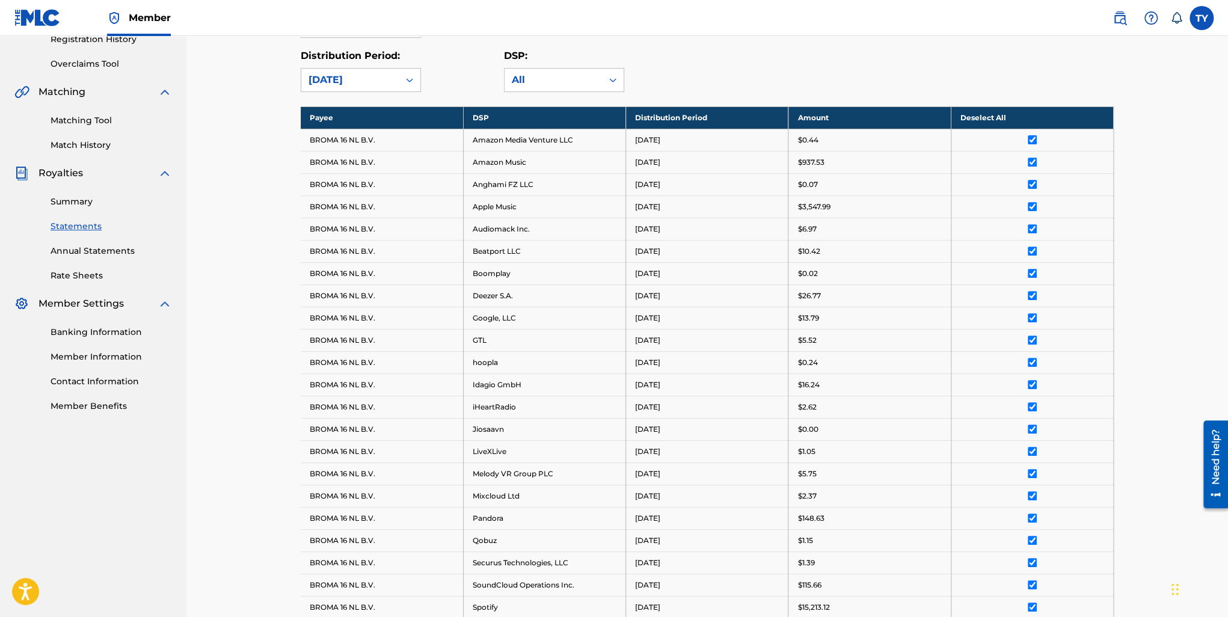
click at [79, 197] on link "Summary" at bounding box center [111, 201] width 121 height 13
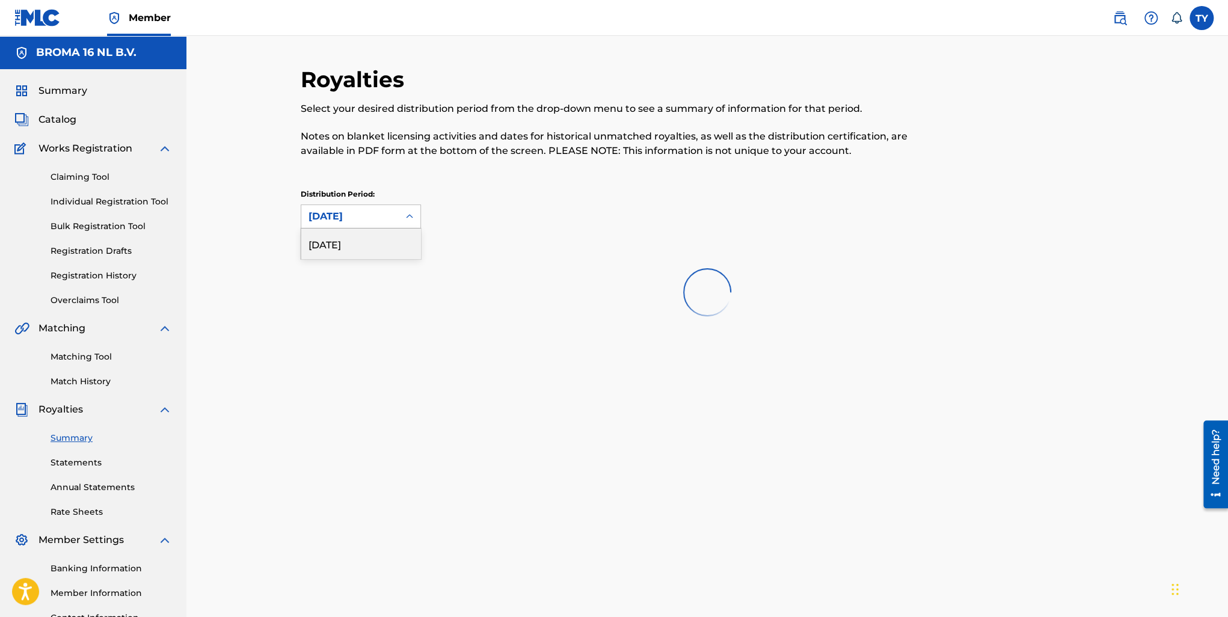
click at [375, 212] on div "[DATE]" at bounding box center [349, 216] width 83 height 14
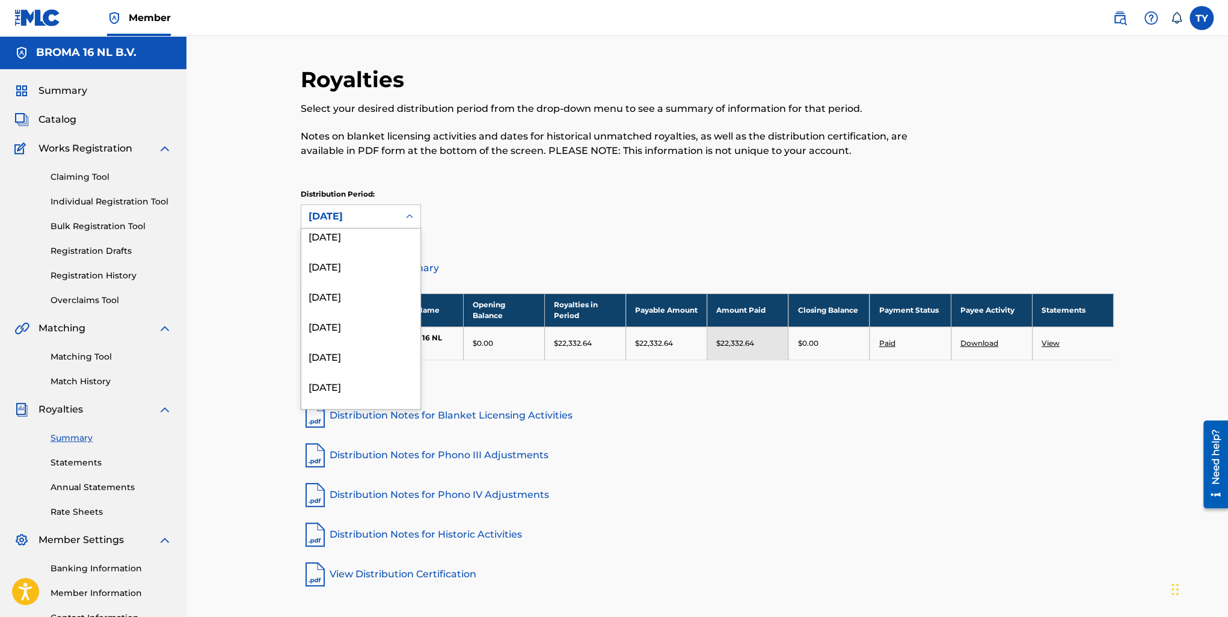
scroll to position [541, 0]
click at [357, 363] on div "October 2023" at bounding box center [360, 364] width 119 height 30
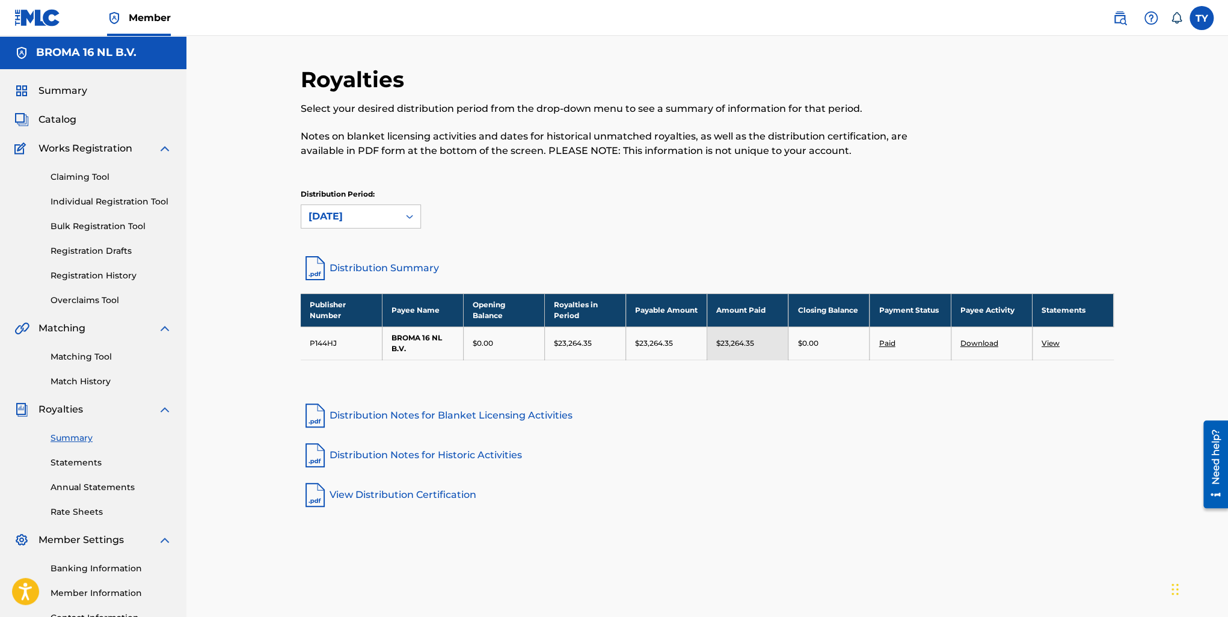
click at [1049, 339] on link "View" at bounding box center [1050, 343] width 18 height 9
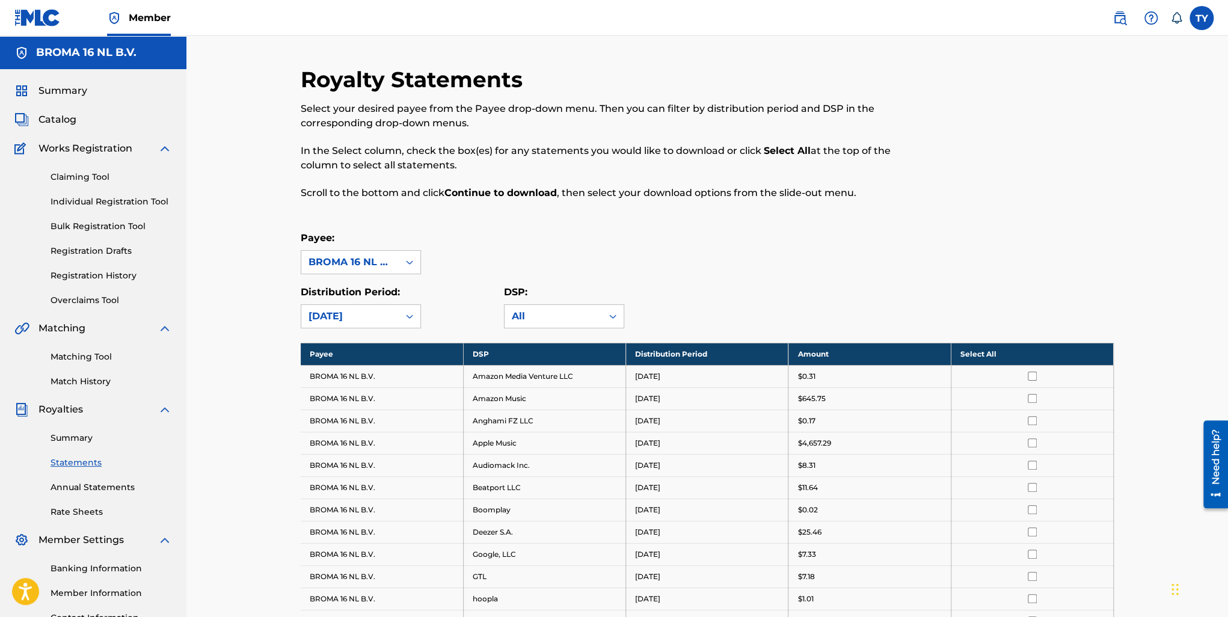
click at [985, 348] on th "Select All" at bounding box center [1032, 354] width 162 height 22
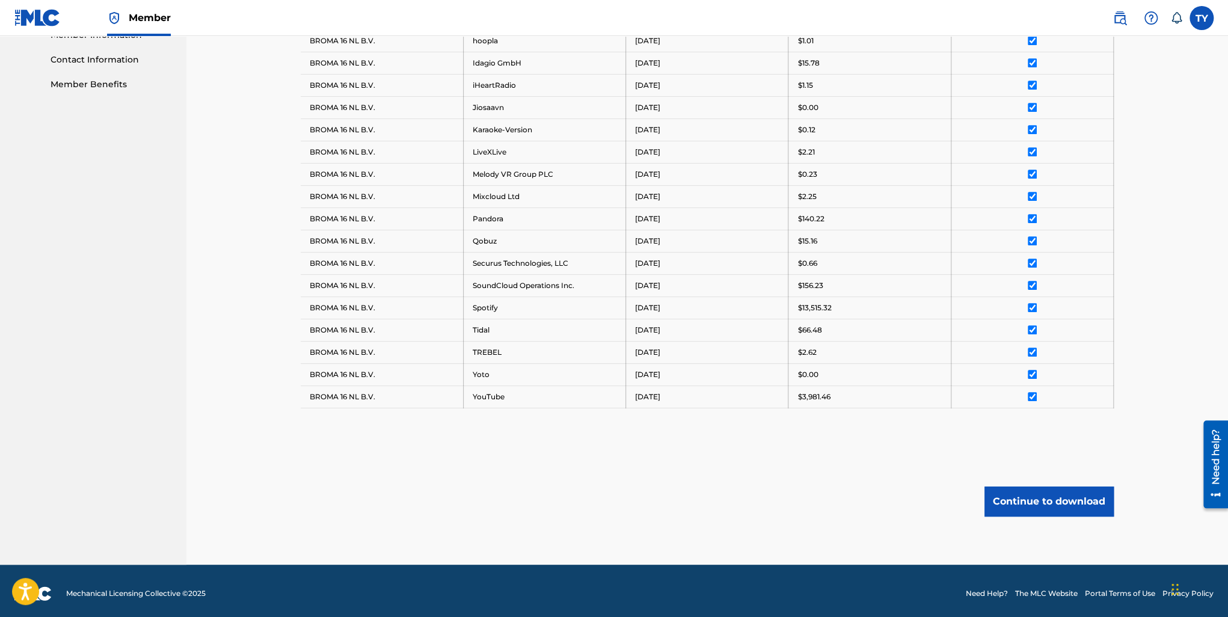
scroll to position [559, 0]
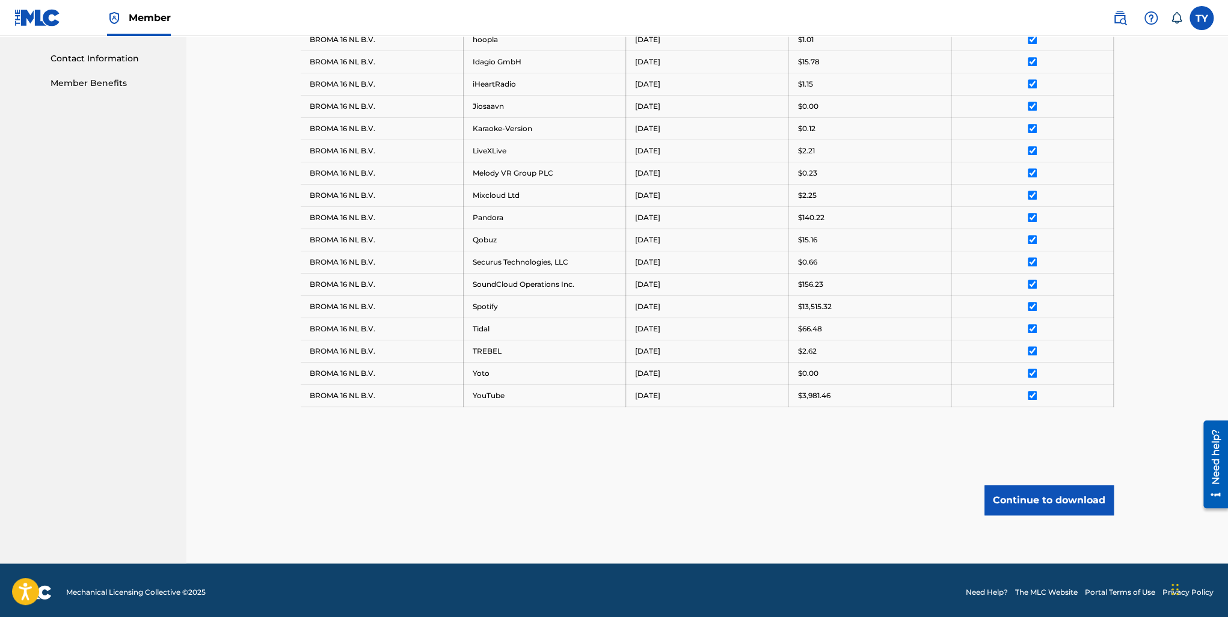
click at [1066, 494] on button "Continue to download" at bounding box center [1048, 500] width 129 height 30
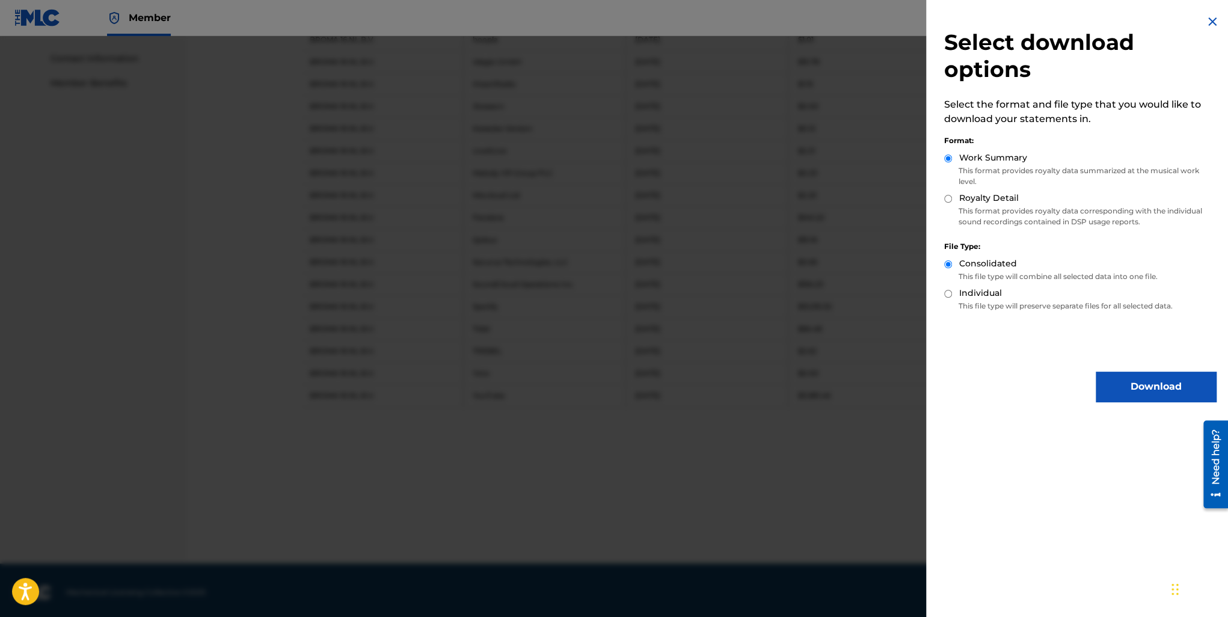
click at [1133, 389] on button "Download" at bounding box center [1156, 387] width 120 height 30
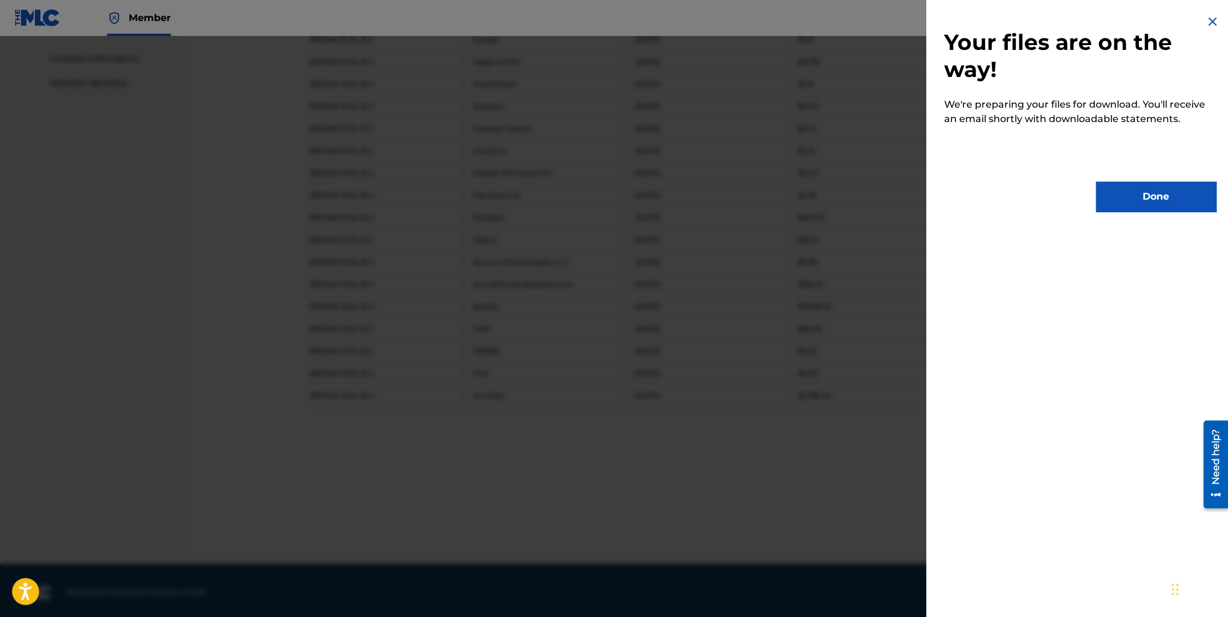
click at [1164, 198] on button "Done" at bounding box center [1156, 197] width 120 height 30
